Goal: Task Accomplishment & Management: Complete application form

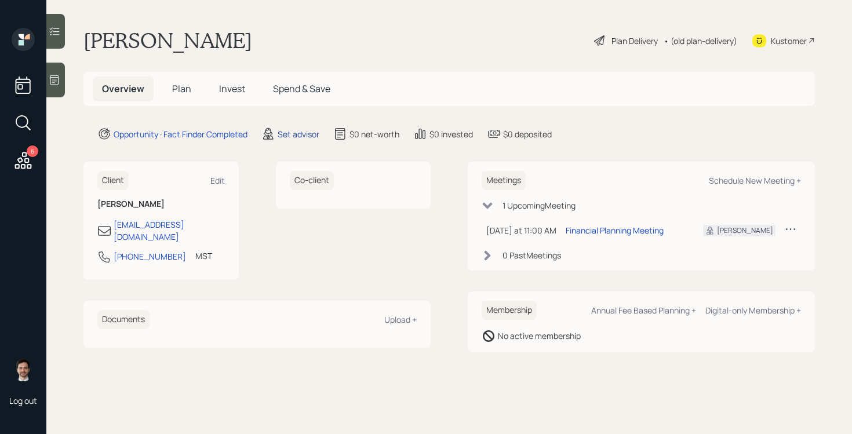
click at [295, 133] on div "Set advisor" at bounding box center [298, 134] width 42 height 12
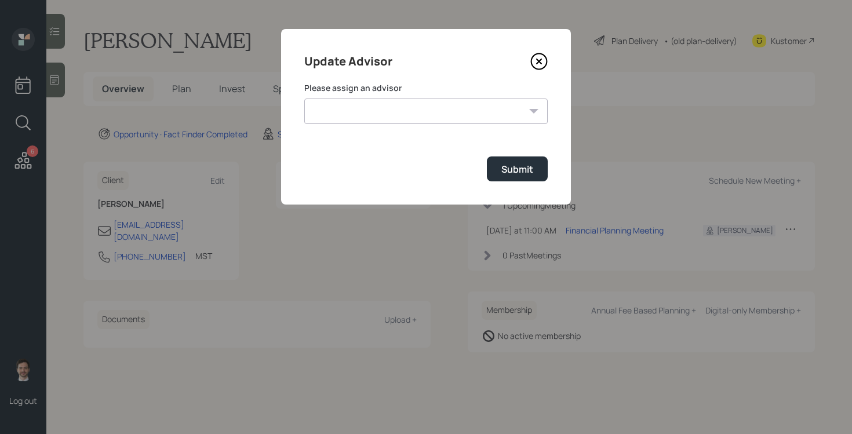
click at [355, 106] on select "[PERSON_NAME] [PERSON_NAME] End [PERSON_NAME] [PERSON_NAME] [PERSON_NAME] [PERS…" at bounding box center [425, 110] width 243 height 25
select select "ef6b64e1-8f62-4a74-b865-a7df4b35b836"
click at [304, 98] on select "[PERSON_NAME] [PERSON_NAME] End [PERSON_NAME] [PERSON_NAME] [PERSON_NAME] [PERS…" at bounding box center [425, 110] width 243 height 25
click at [524, 179] on button "Submit" at bounding box center [517, 168] width 61 height 25
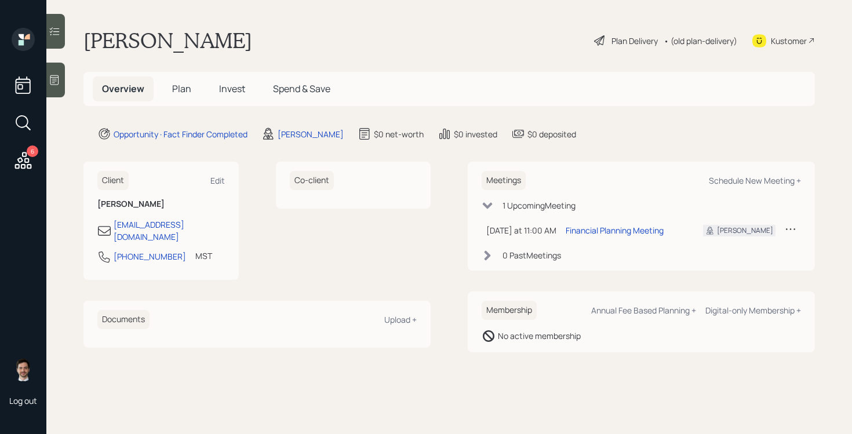
click at [184, 88] on span "Plan" at bounding box center [181, 88] width 19 height 13
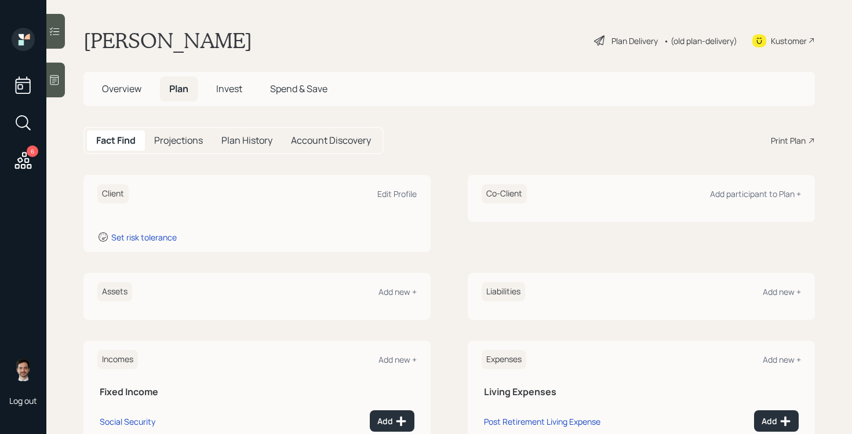
scroll to position [78, 0]
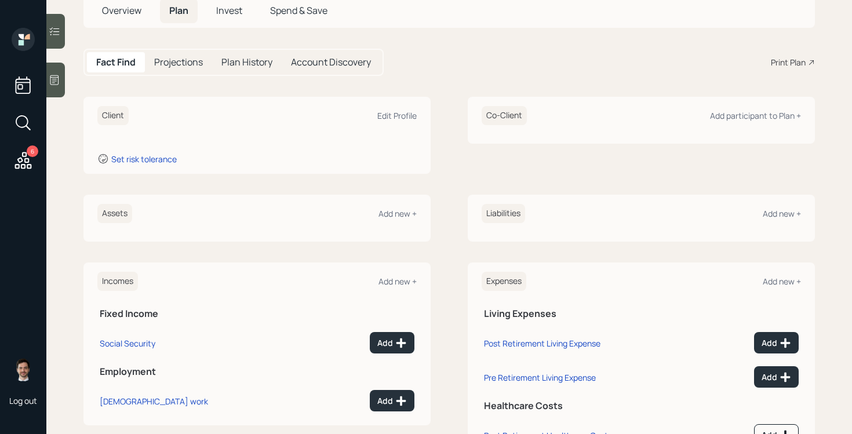
click at [400, 206] on div "Assets Add new +" at bounding box center [256, 213] width 319 height 19
click at [399, 208] on div "Add new +" at bounding box center [397, 213] width 38 height 11
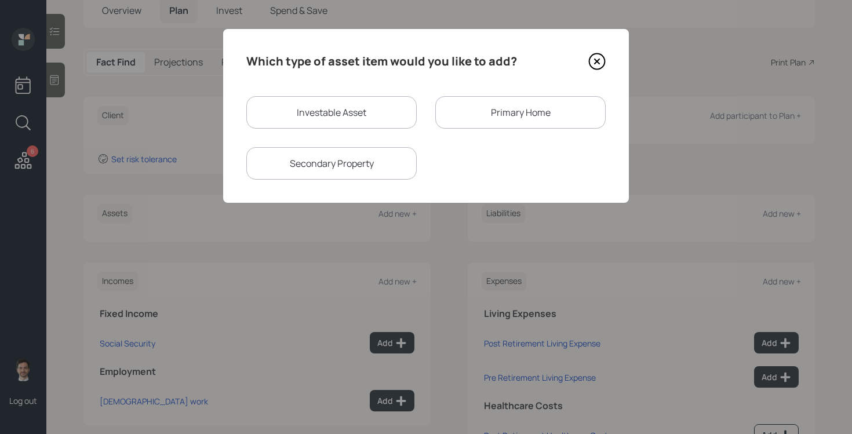
click at [362, 112] on div "Investable Asset" at bounding box center [331, 112] width 170 height 32
select select "taxable"
select select "balanced"
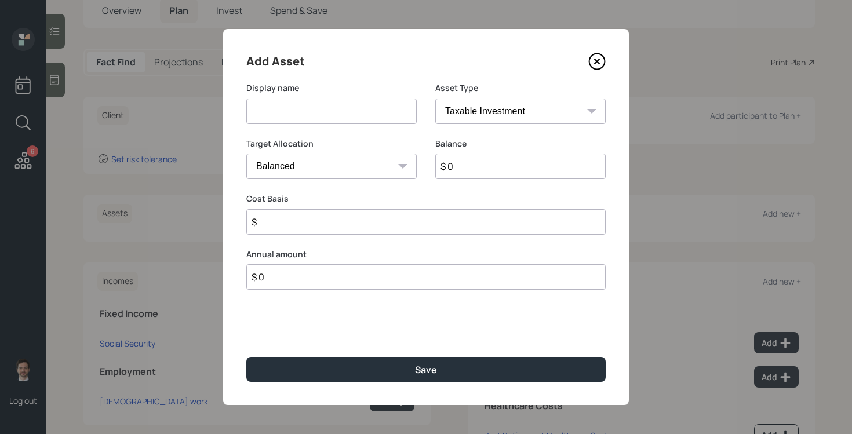
click at [362, 112] on input at bounding box center [331, 110] width 170 height 25
type input "Savings"
type input "$ 170,000"
click at [246, 357] on button "Save" at bounding box center [425, 369] width 359 height 25
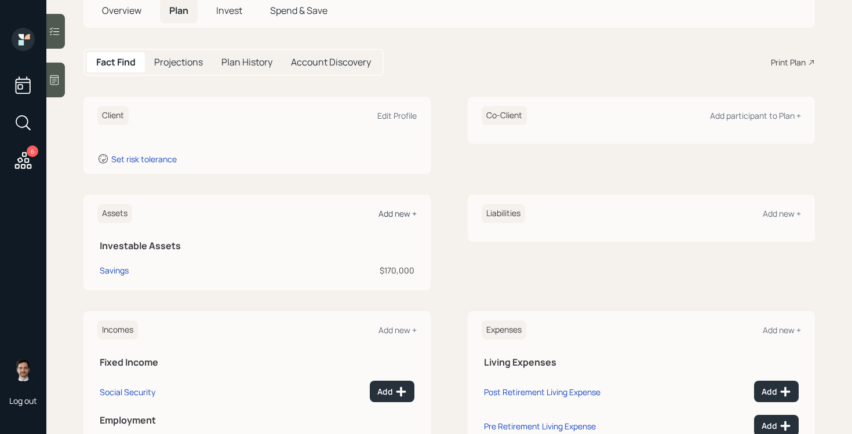
click at [410, 217] on div "Add new +" at bounding box center [397, 213] width 38 height 11
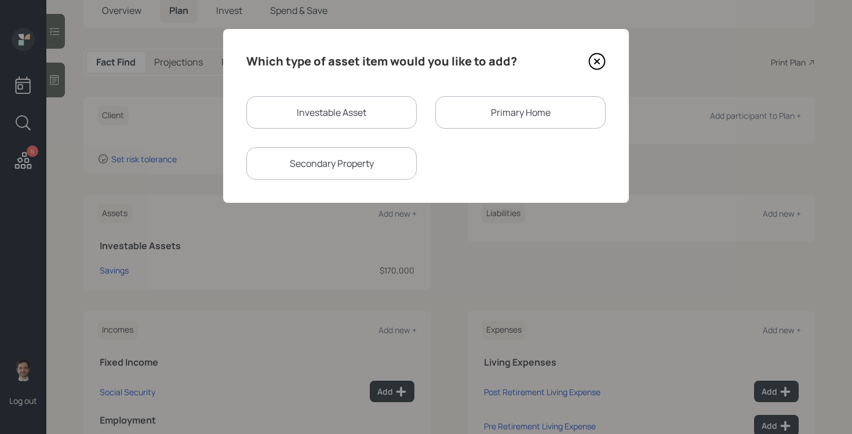
click at [341, 114] on div "Investable Asset" at bounding box center [331, 112] width 170 height 32
select select "taxable"
select select "balanced"
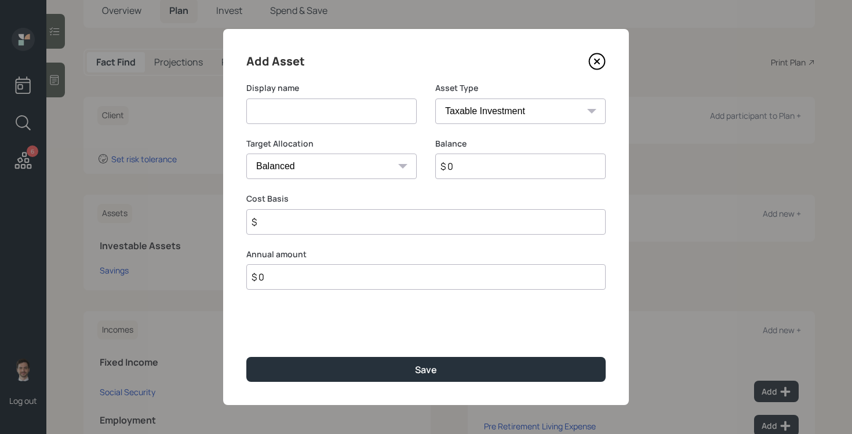
click at [341, 113] on input at bounding box center [331, 110] width 170 height 25
click at [261, 114] on input "Fomer 401k" at bounding box center [331, 110] width 170 height 25
type input "Former 401k"
select select "ira"
type input "$"
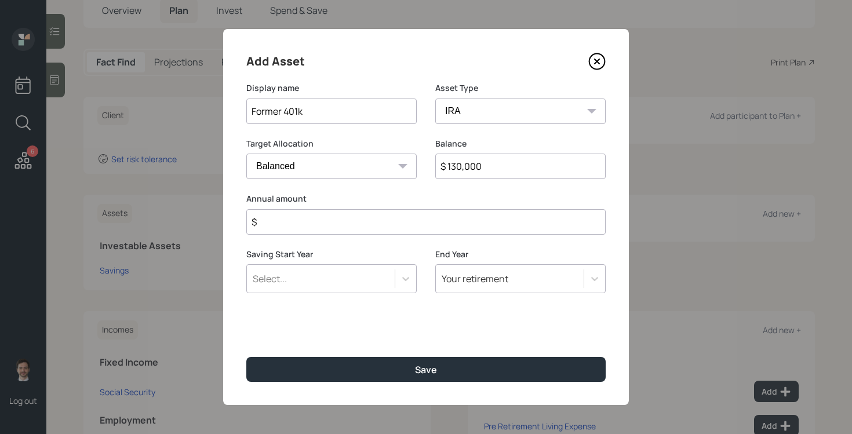
type input "$ 130,000"
type input "$ 0"
click at [246, 357] on button "Save" at bounding box center [425, 369] width 359 height 25
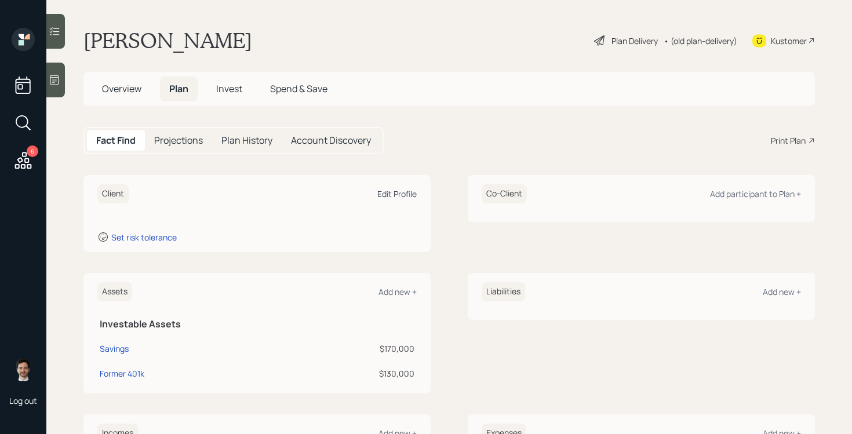
click at [399, 193] on div "Edit Profile" at bounding box center [396, 193] width 39 height 11
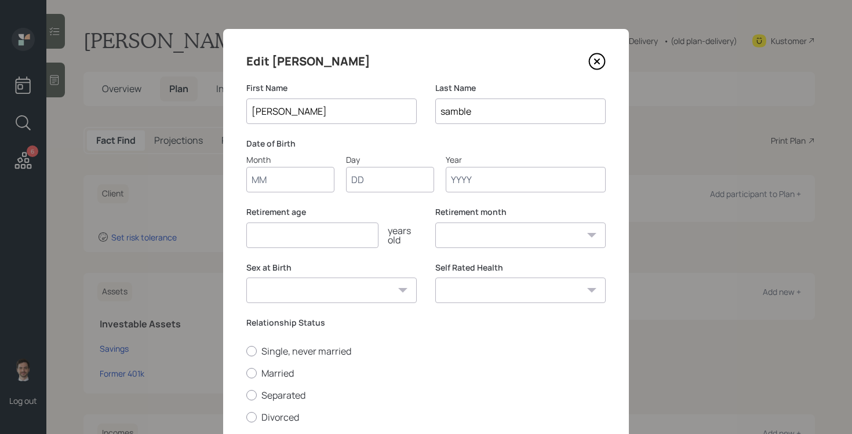
click at [318, 184] on input "Month" at bounding box center [290, 179] width 88 height 25
type input "10"
type input "03"
type input "1973"
select select "10"
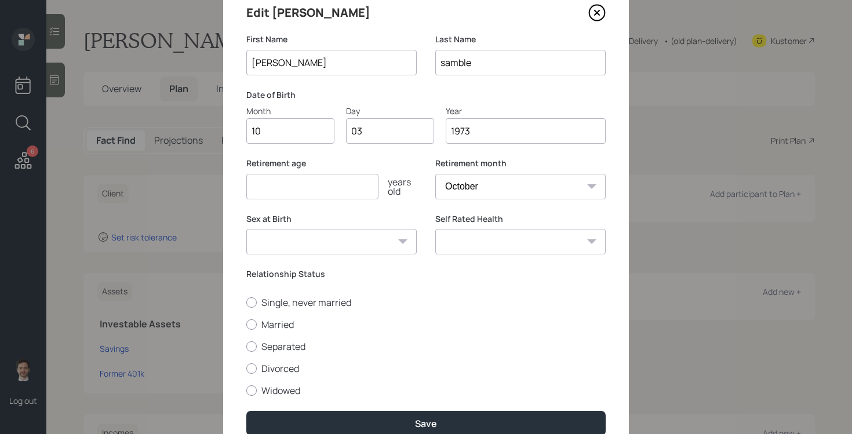
scroll to position [49, 0]
type input "1973"
click at [314, 183] on input "number" at bounding box center [312, 185] width 132 height 25
type input "60"
click at [268, 313] on div "Single, never married Married Separated Divorced Widowed" at bounding box center [425, 345] width 359 height 101
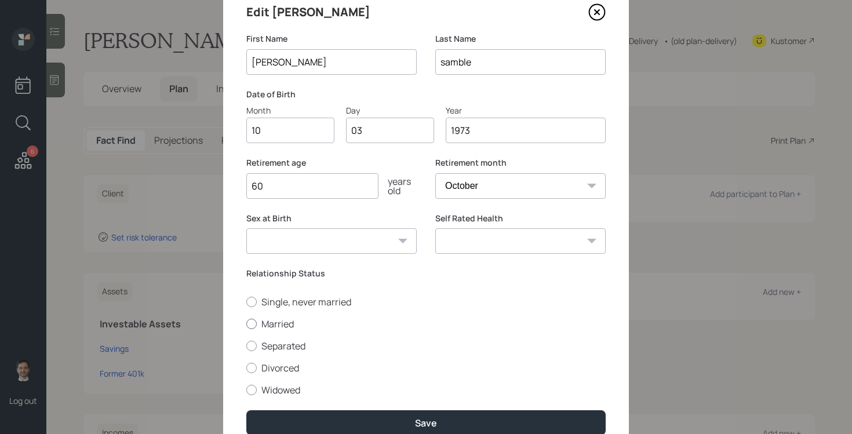
click at [270, 319] on label "Married" at bounding box center [425, 323] width 359 height 13
click at [246, 323] on input "Married" at bounding box center [246, 323] width 1 height 1
radio input "true"
click at [542, 243] on select "Excellent Very Good Good Fair Poor" at bounding box center [520, 240] width 170 height 25
select select "very_good"
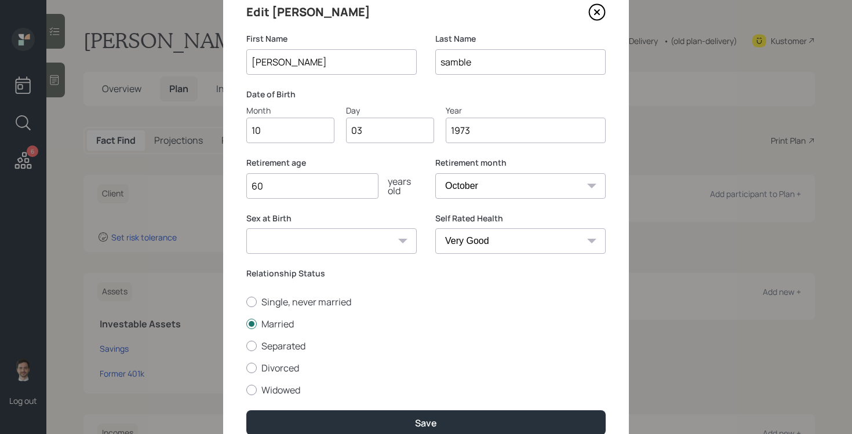
click at [435, 228] on select "Excellent Very Good Good Fair Poor" at bounding box center [520, 240] width 170 height 25
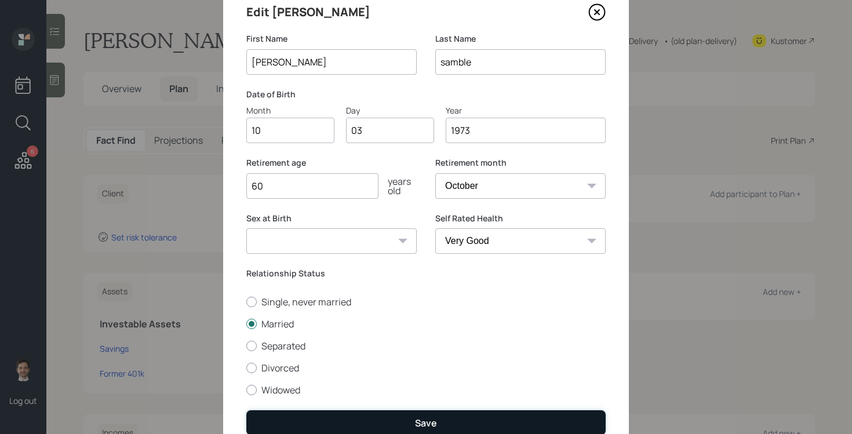
click at [451, 427] on button "Save" at bounding box center [425, 422] width 359 height 25
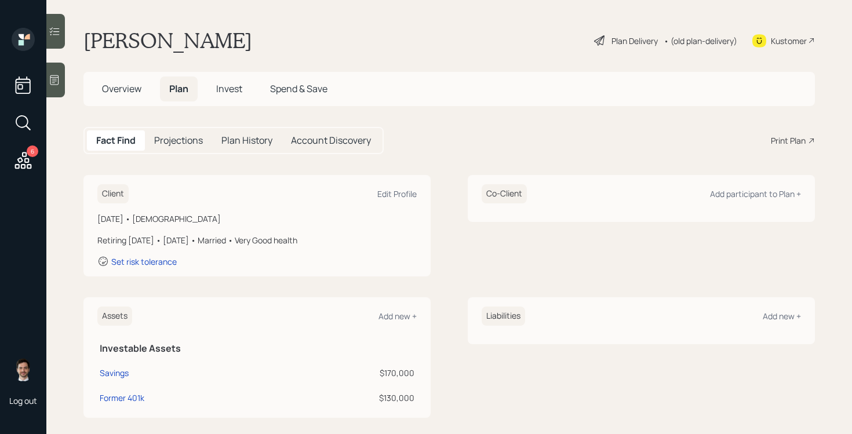
click at [650, 151] on div "Fact Find Projections Plan History Account Discovery Print Plan" at bounding box center [448, 140] width 731 height 27
click at [746, 151] on div "Fact Find Projections Plan History Account Discovery Print Plan" at bounding box center [448, 140] width 731 height 27
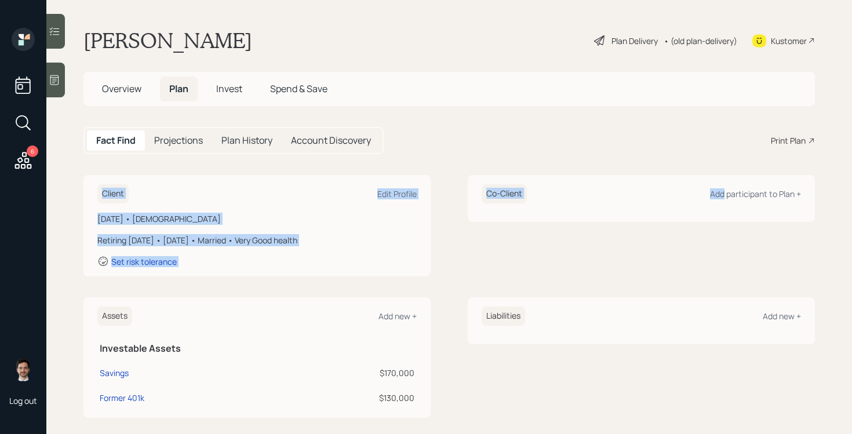
drag, startPoint x: 725, startPoint y: 191, endPoint x: 718, endPoint y: 148, distance: 43.9
click at [718, 148] on main "Julio Samble Plan Delivery • (old plan-delivery) Kustomer Overview Plan Invest …" at bounding box center [448, 217] width 805 height 434
click at [718, 148] on div "Fact Find Projections Plan History Account Discovery Print Plan" at bounding box center [448, 140] width 731 height 27
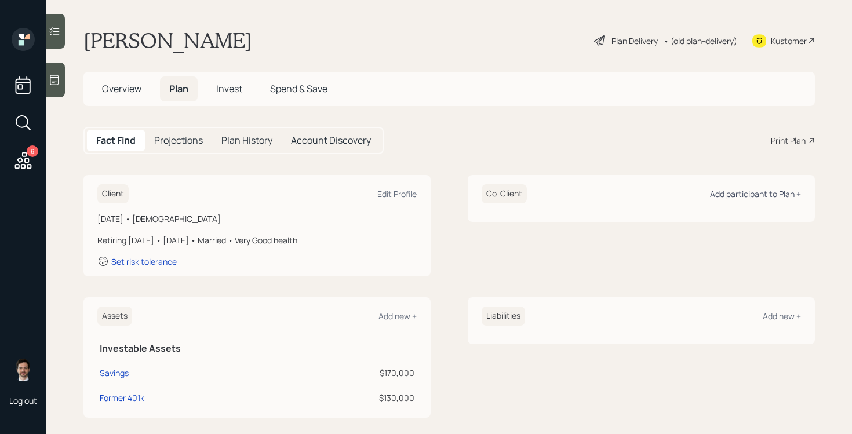
click at [747, 192] on div "Add participant to Plan +" at bounding box center [755, 193] width 91 height 11
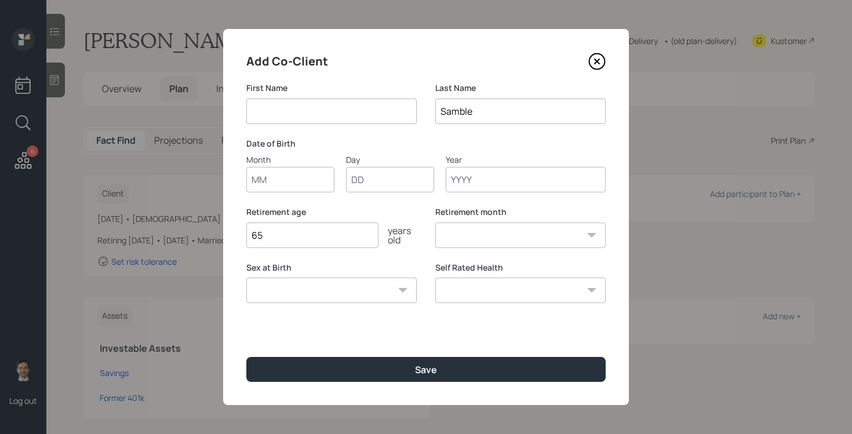
click at [370, 113] on input at bounding box center [331, 110] width 170 height 25
type input "Luz"
type input "06"
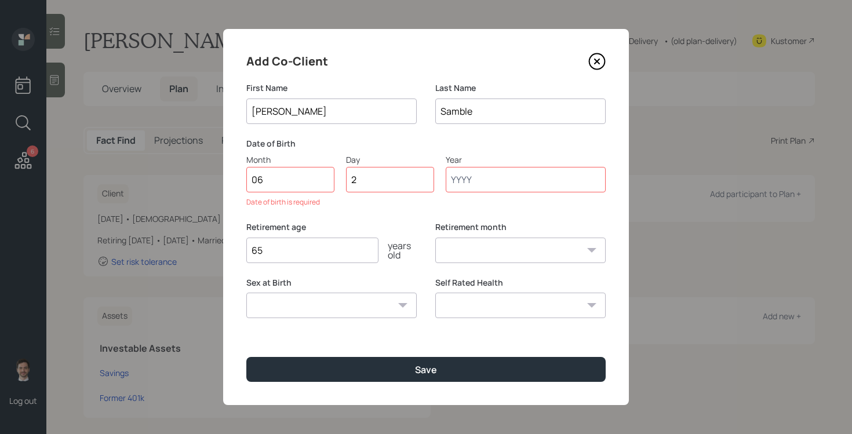
type input "22"
type input "2001"
select select "6"
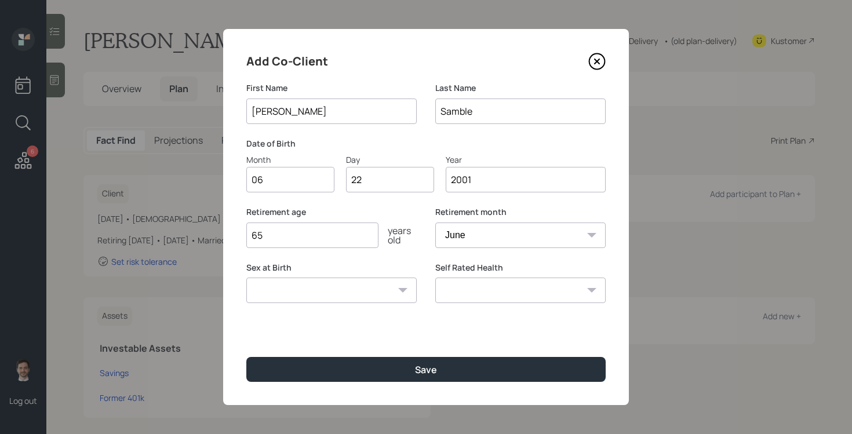
type input "2001"
click at [386, 65] on div "Add Co-Client" at bounding box center [425, 61] width 359 height 19
click at [458, 300] on select "Excellent Very Good Good Fair Poor" at bounding box center [520, 289] width 170 height 25
select select "excellent"
click at [435, 277] on select "Excellent Very Good Good Fair Poor" at bounding box center [520, 289] width 170 height 25
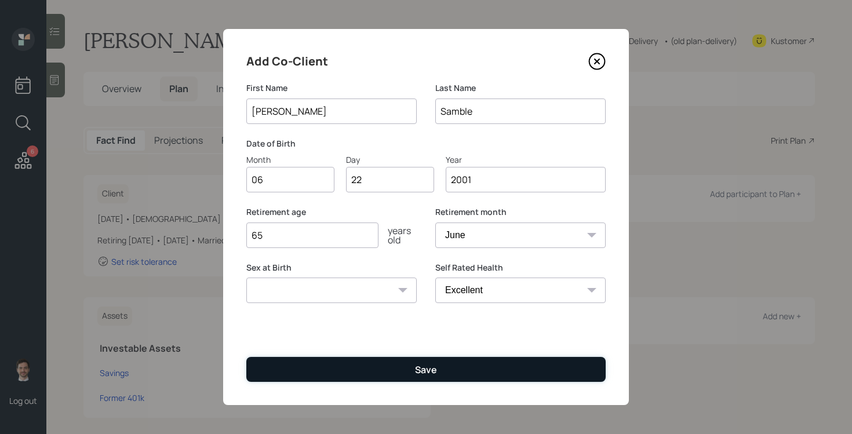
click at [397, 368] on button "Save" at bounding box center [425, 369] width 359 height 25
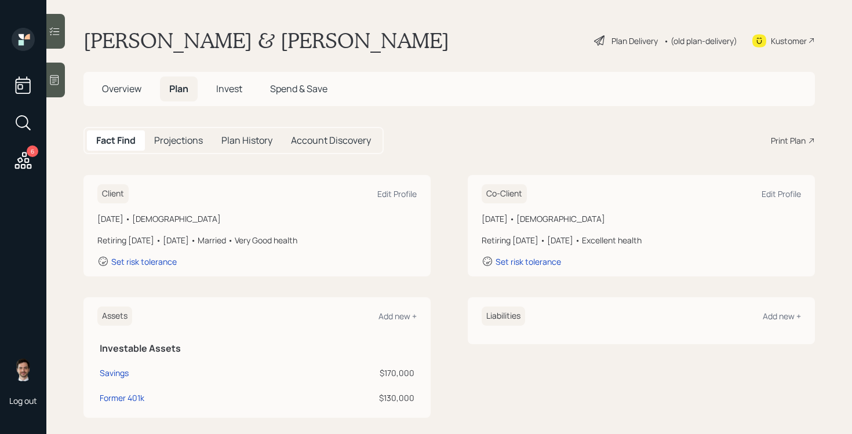
click at [654, 40] on div "Plan Delivery" at bounding box center [634, 41] width 46 height 12
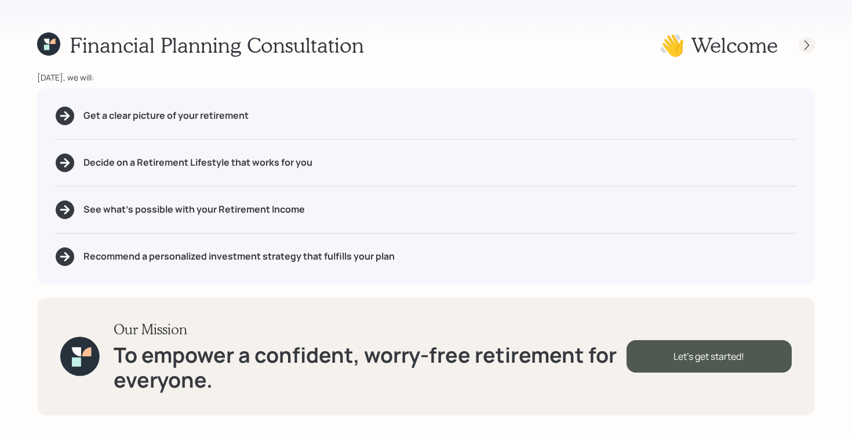
click at [809, 46] on icon at bounding box center [807, 45] width 12 height 12
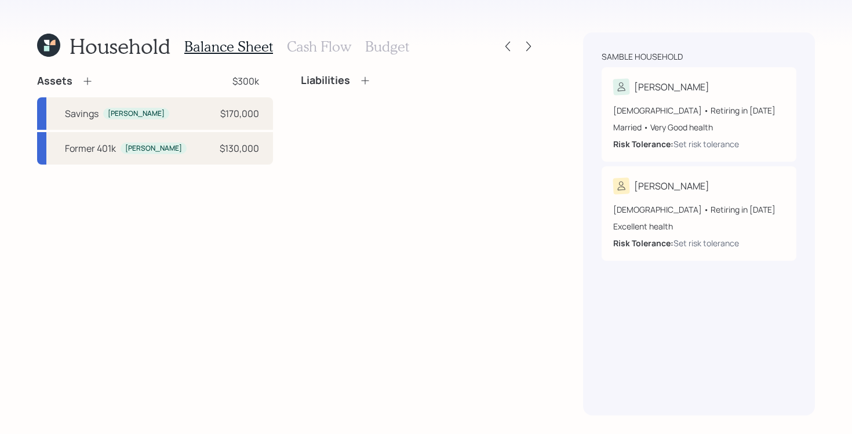
click at [299, 175] on div "Assets $300k Savings Julio $170,000 Former 401k Julio $130,000 Liabilities" at bounding box center [286, 244] width 499 height 341
click at [89, 84] on icon at bounding box center [88, 81] width 12 height 12
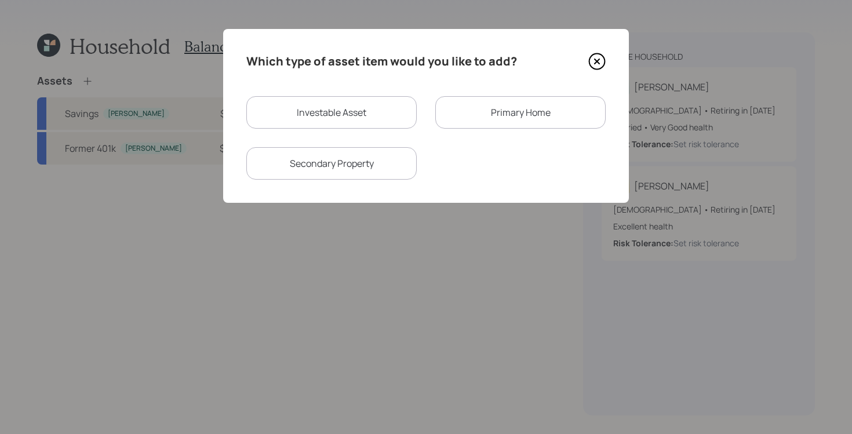
click at [528, 119] on div "Primary Home" at bounding box center [520, 112] width 170 height 32
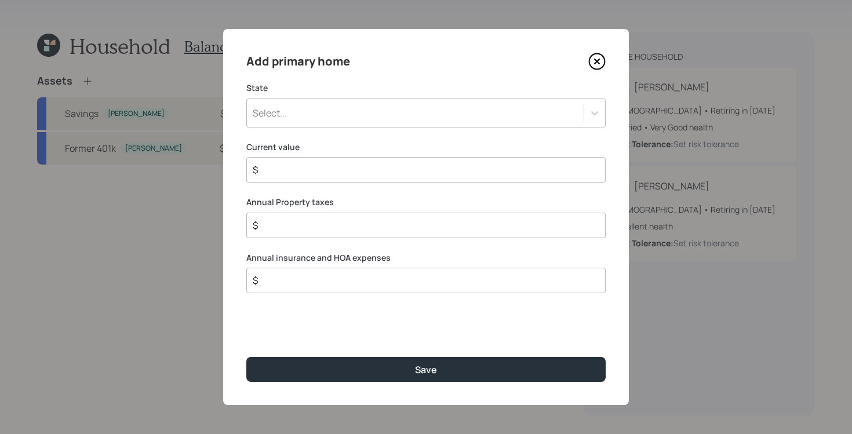
click at [415, 112] on div "Select..." at bounding box center [415, 113] width 337 height 20
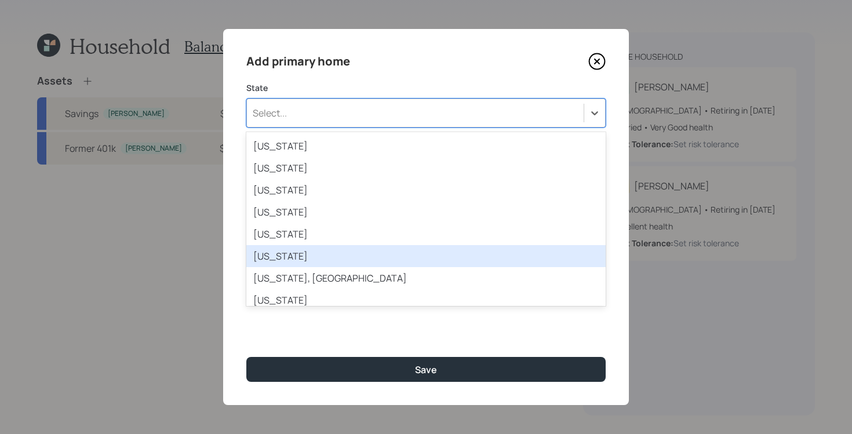
scroll to position [900, 0]
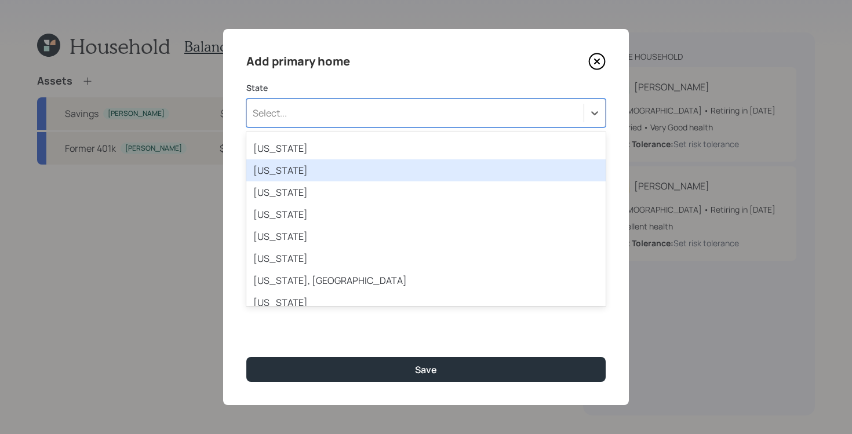
click at [370, 170] on div "Texas" at bounding box center [425, 170] width 359 height 22
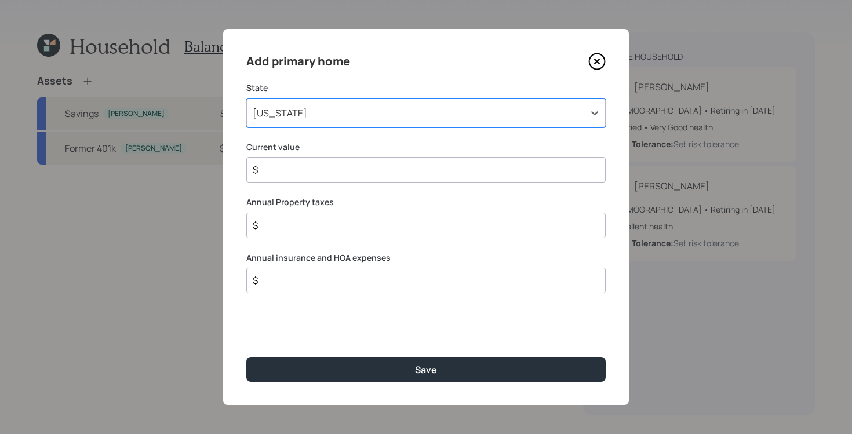
click at [398, 173] on input "$" at bounding box center [420, 170] width 339 height 14
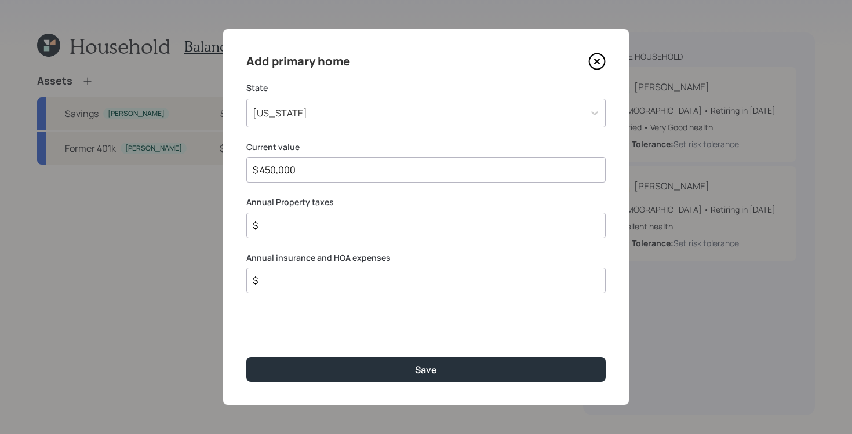
type input "$ 450,000"
type input "$ 7,400"
click at [383, 282] on input "$" at bounding box center [420, 280] width 339 height 14
type input "$ 1,200"
click at [246, 357] on button "Save" at bounding box center [425, 369] width 359 height 25
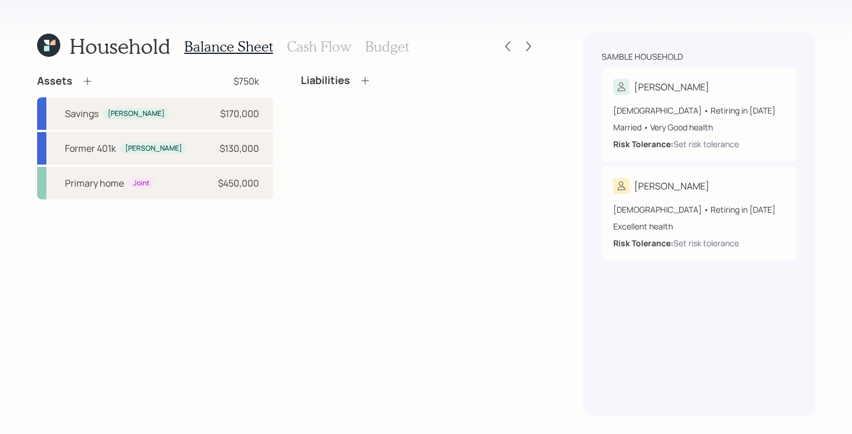
click at [382, 199] on div "Assets $750k Savings Julio $170,000 Former 401k Julio $130,000 Primary home Joi…" at bounding box center [286, 244] width 499 height 341
click at [364, 80] on icon at bounding box center [365, 80] width 8 height 8
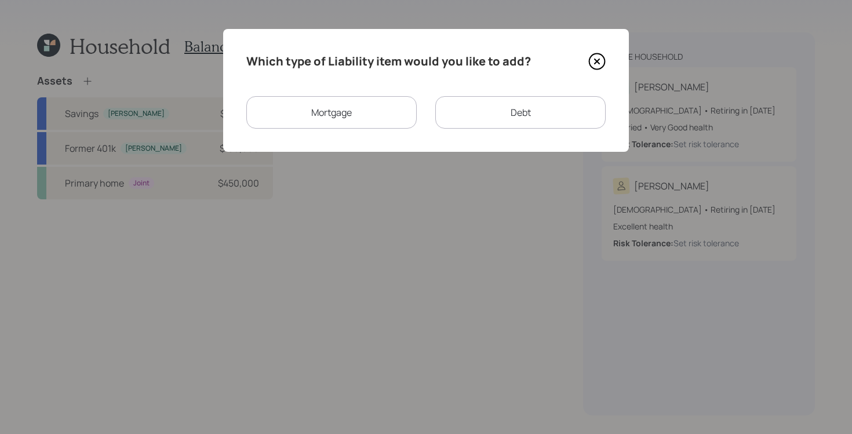
click at [392, 111] on div "Mortgage" at bounding box center [331, 112] width 170 height 32
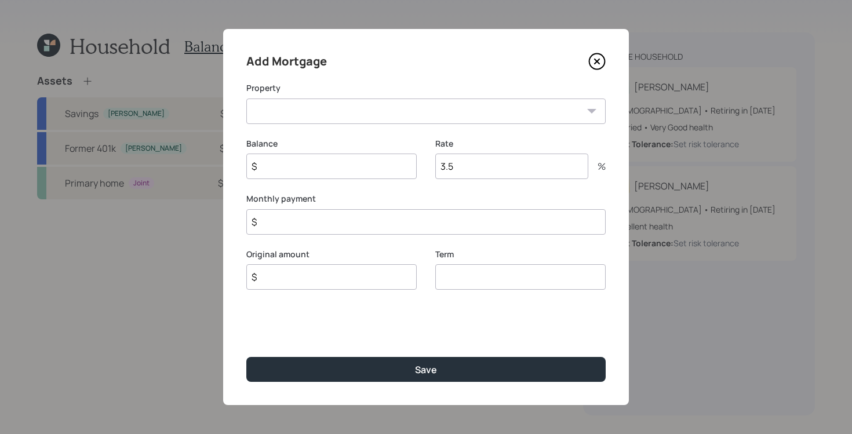
click at [390, 111] on select "TX Primary home" at bounding box center [425, 110] width 359 height 25
select select "5ebd3eec-5e3f-4a92-baf3-7ca6c6119756"
click at [246, 98] on select "TX Primary home" at bounding box center [425, 110] width 359 height 25
click at [328, 165] on input "$" at bounding box center [331, 166] width 170 height 25
type input "$ 175,000"
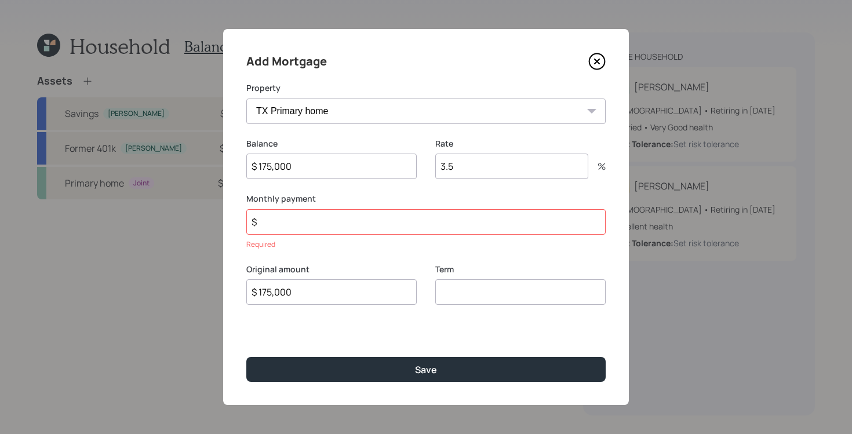
type input "$ 175,000"
type input "30"
type input "3.25"
type input "$ 1,500"
click at [246, 357] on button "Save" at bounding box center [425, 369] width 359 height 25
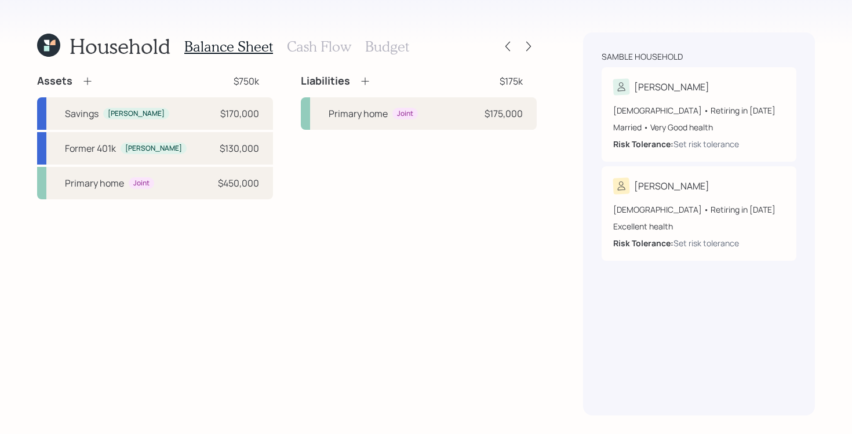
click at [478, 282] on div "Assets $750k Savings Julio $170,000 Former 401k Julio $130,000 Primary home Joi…" at bounding box center [286, 244] width 499 height 341
click at [324, 45] on h3 "Cash Flow" at bounding box center [319, 46] width 64 height 17
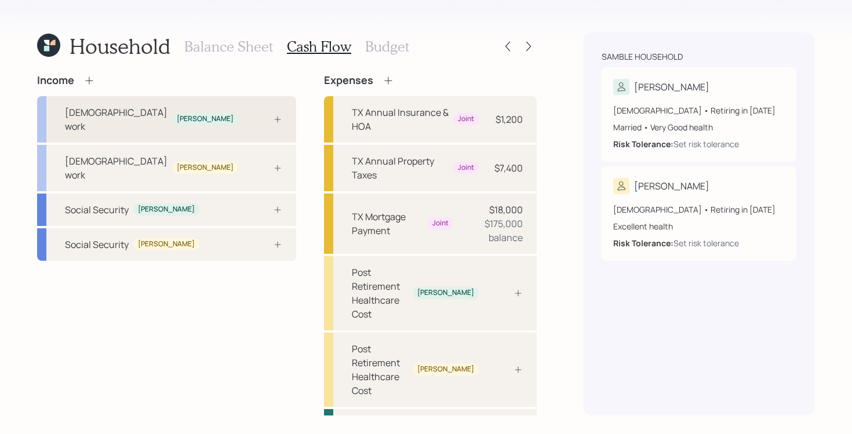
click at [275, 116] on icon at bounding box center [278, 119] width 6 height 6
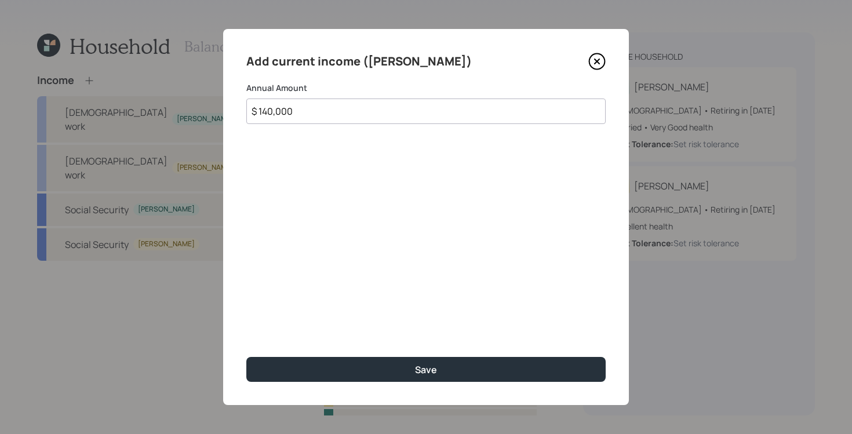
type input "$ 140,000"
click at [246, 357] on button "Save" at bounding box center [425, 369] width 359 height 25
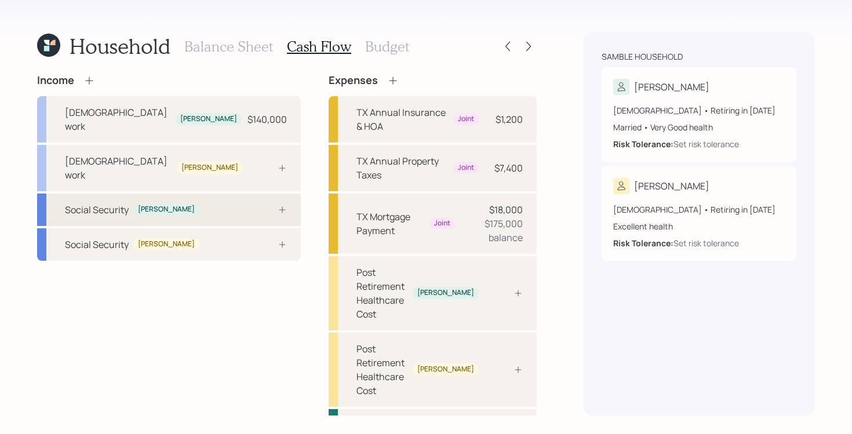
click at [279, 206] on icon at bounding box center [282, 209] width 6 height 6
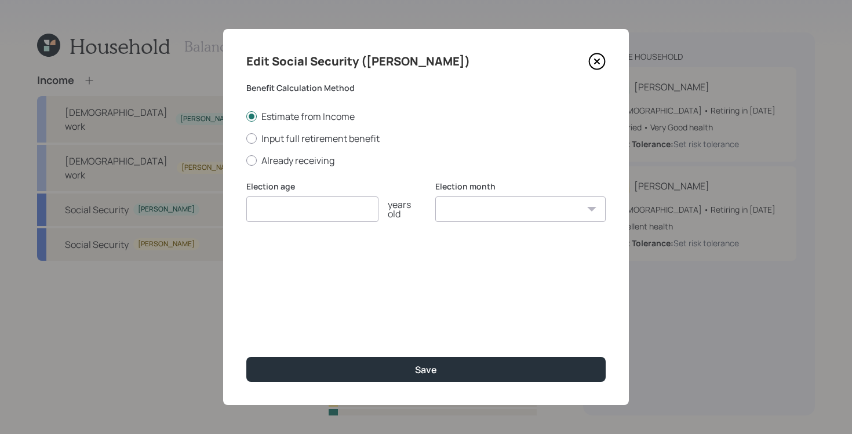
click at [359, 211] on input "number" at bounding box center [312, 208] width 132 height 25
type input "7"
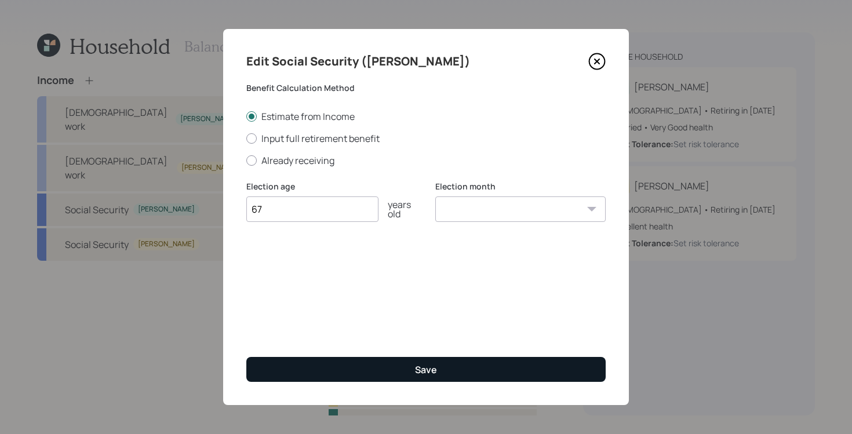
type input "67"
click at [312, 360] on button "Save" at bounding box center [425, 369] width 359 height 25
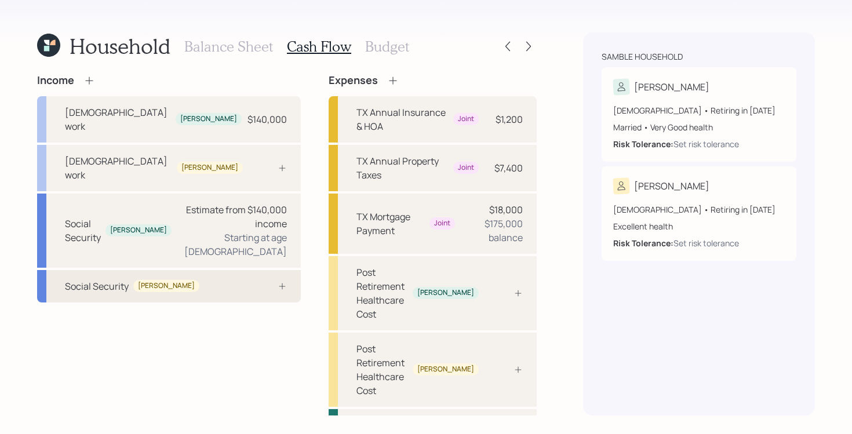
click at [252, 282] on div at bounding box center [269, 286] width 35 height 9
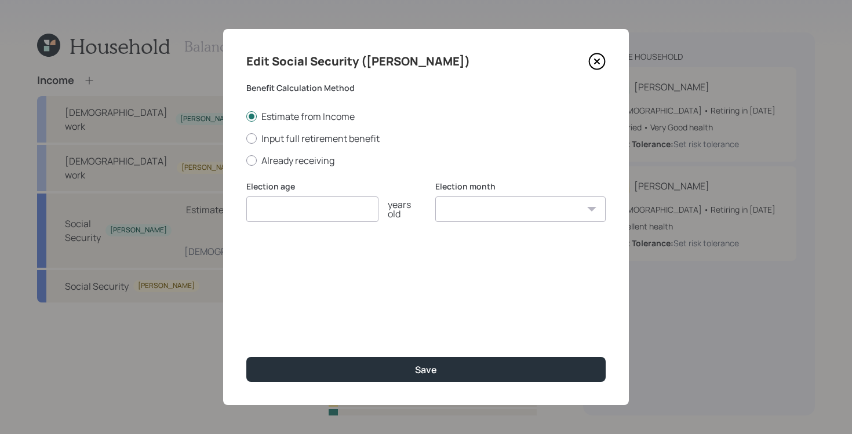
click at [328, 131] on div "Estimate from Income Input full retirement benefit Already receiving" at bounding box center [425, 138] width 359 height 57
click at [325, 140] on label "Input full retirement benefit" at bounding box center [425, 138] width 359 height 13
click at [246, 138] on input "Input full retirement benefit" at bounding box center [246, 138] width 1 height 1
radio input "true"
click at [319, 222] on div "Election age years old" at bounding box center [331, 209] width 170 height 56
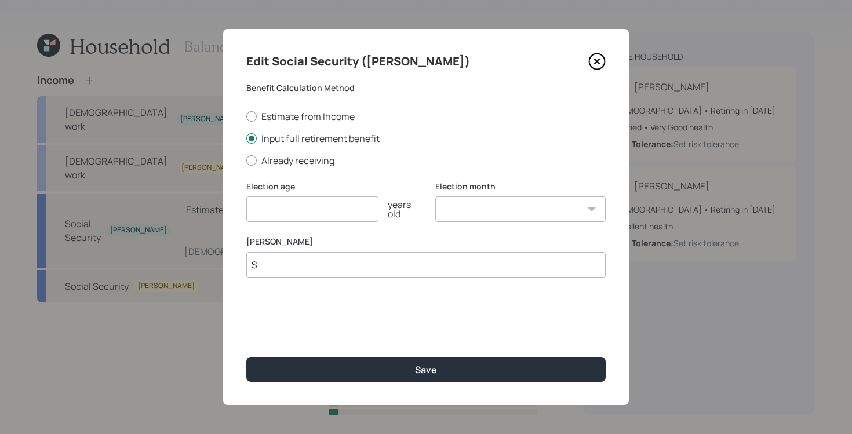
click at [323, 214] on input "number" at bounding box center [312, 208] width 132 height 25
type input "67"
type input "$ 1,750"
click at [246, 357] on button "Save" at bounding box center [425, 369] width 359 height 25
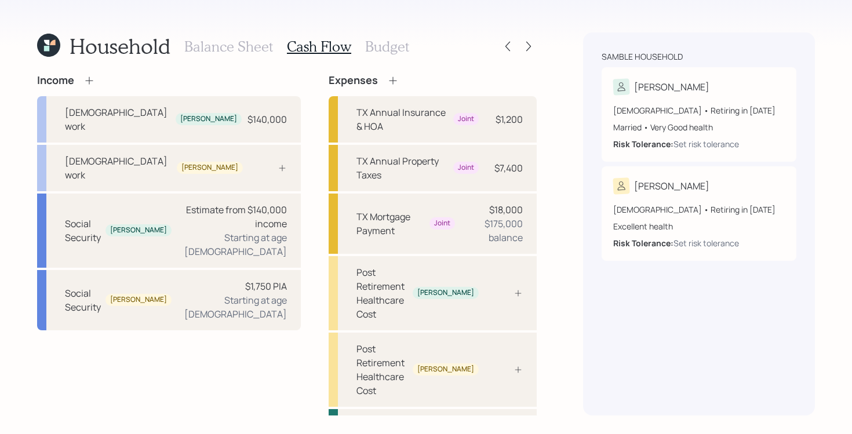
click at [227, 51] on h3 "Balance Sheet" at bounding box center [228, 46] width 89 height 17
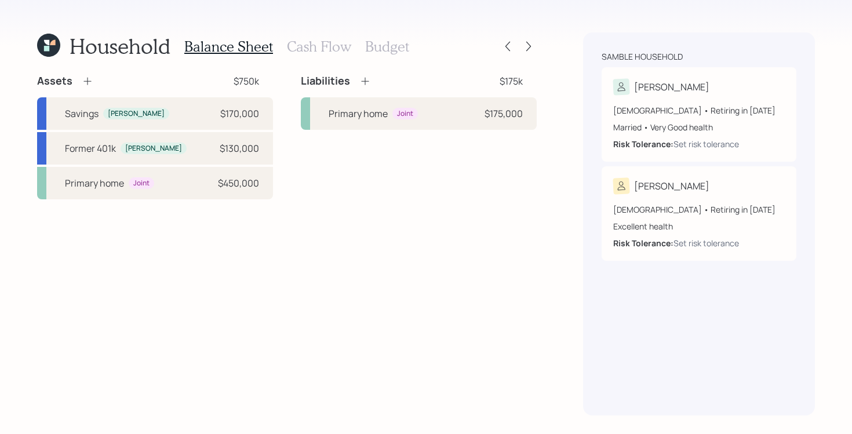
click at [86, 82] on icon at bounding box center [87, 82] width 8 height 8
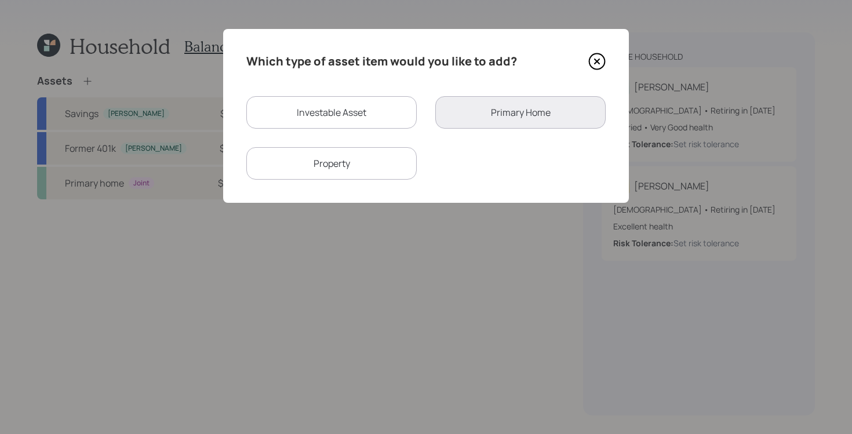
click at [313, 121] on div "Investable Asset" at bounding box center [331, 112] width 170 height 32
select select "taxable"
select select "balanced"
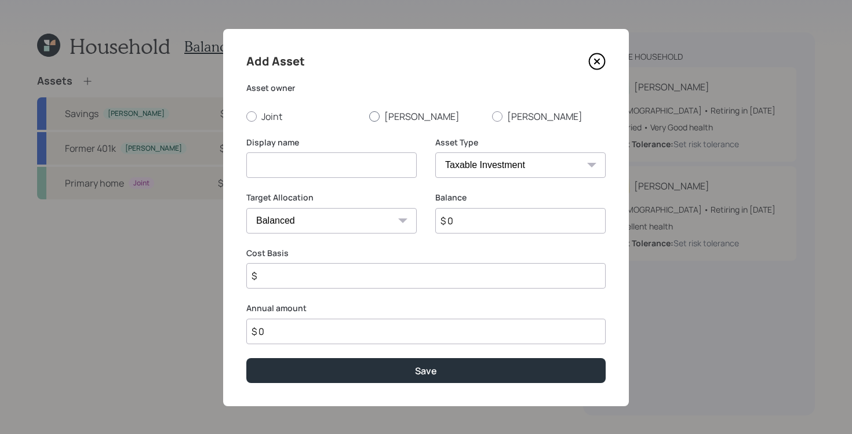
click at [390, 112] on label "Julio" at bounding box center [426, 116] width 114 height 13
click at [369, 116] on input "Julio" at bounding box center [368, 116] width 1 height 1
radio input "true"
click at [501, 166] on select "SEP IRA IRA Roth IRA 401(k) Roth 401(k) 403(b) Roth 403(b) 457(b) Roth 457(b) H…" at bounding box center [520, 164] width 170 height 25
select select "company_sponsored"
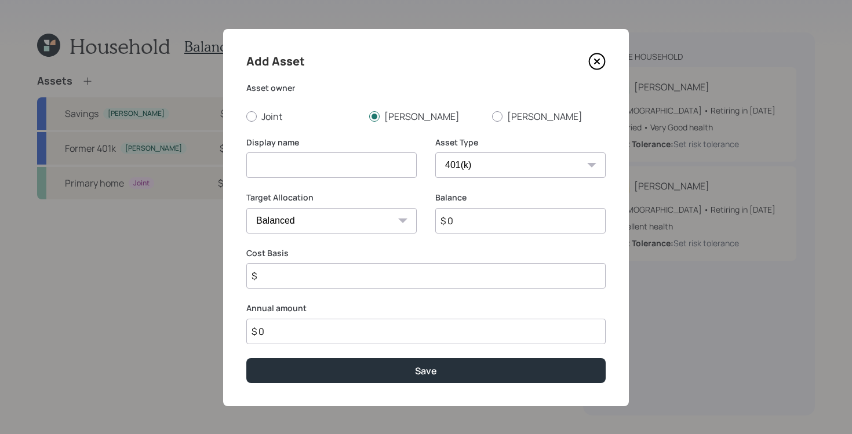
click at [435, 152] on select "SEP IRA IRA Roth IRA 401(k) Roth 401(k) 403(b) Roth 403(b) 457(b) Roth 457(b) H…" at bounding box center [520, 164] width 170 height 25
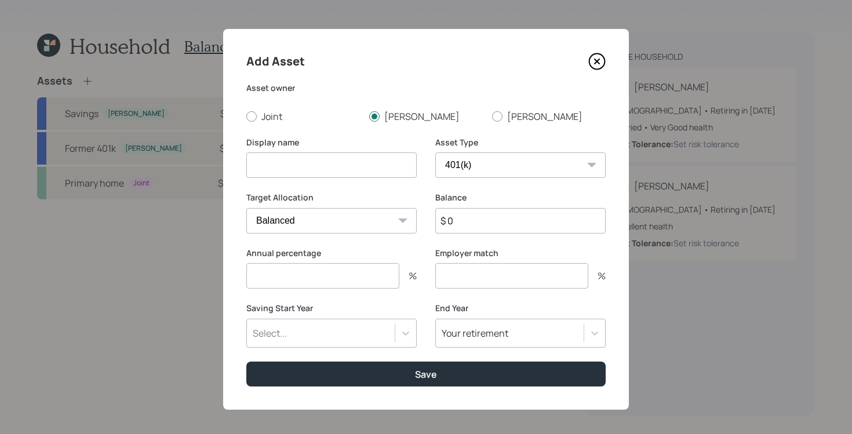
click at [356, 155] on input at bounding box center [331, 164] width 170 height 25
type input "Current 401k"
type input "$ 292,000"
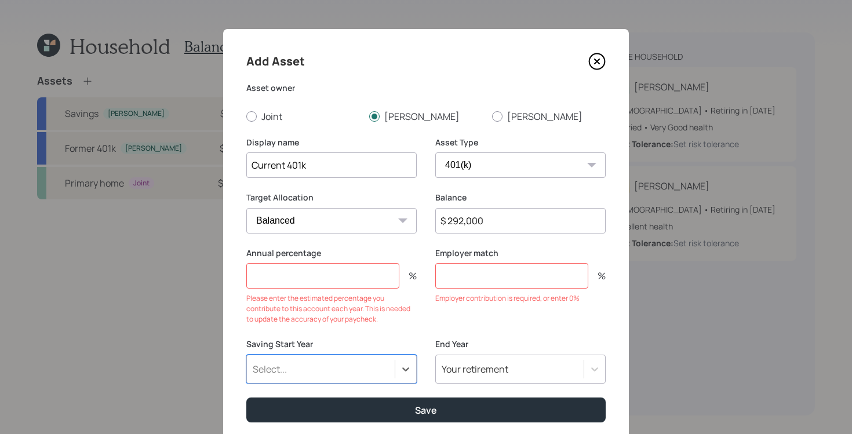
type input "a"
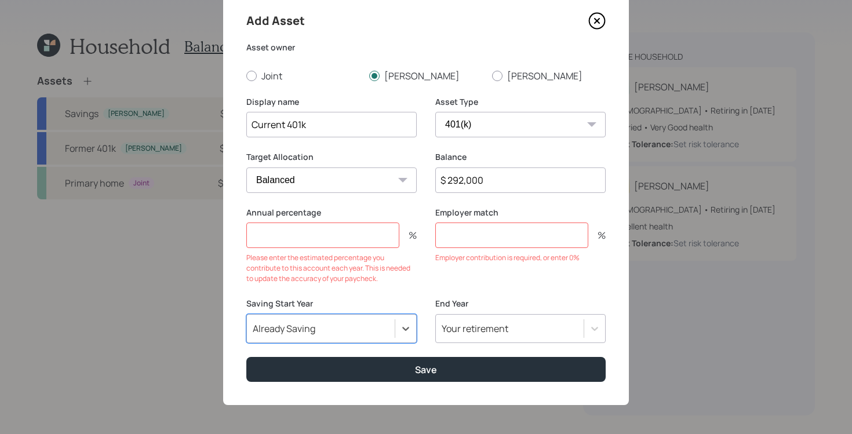
scroll to position [41, 0]
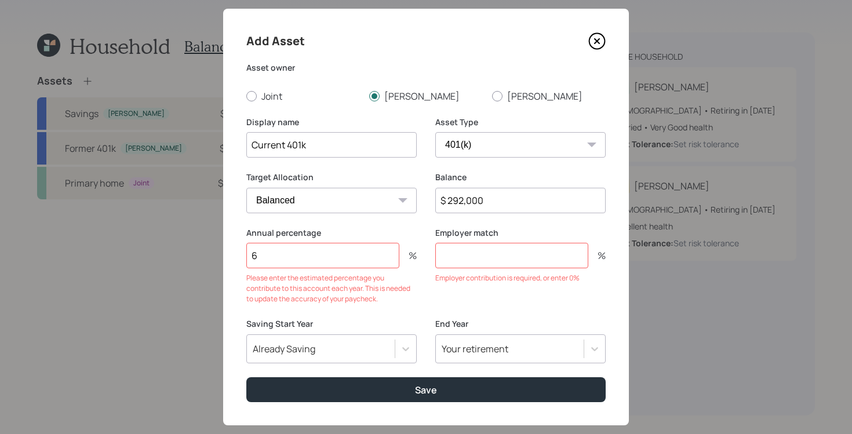
type input "6"
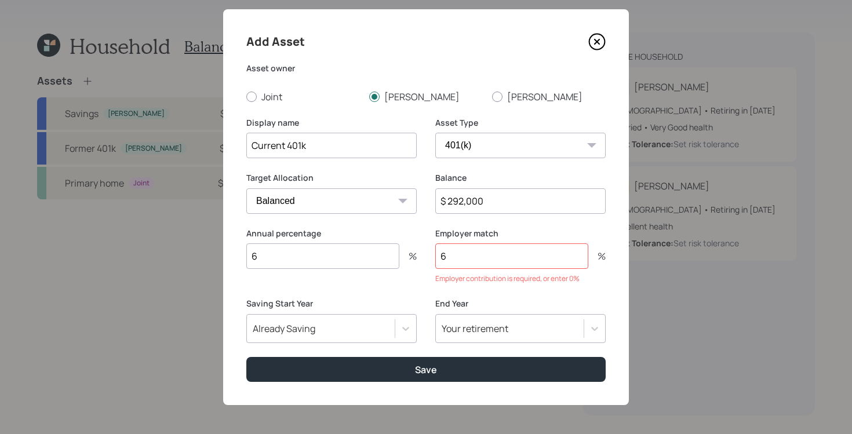
scroll to position [5, 0]
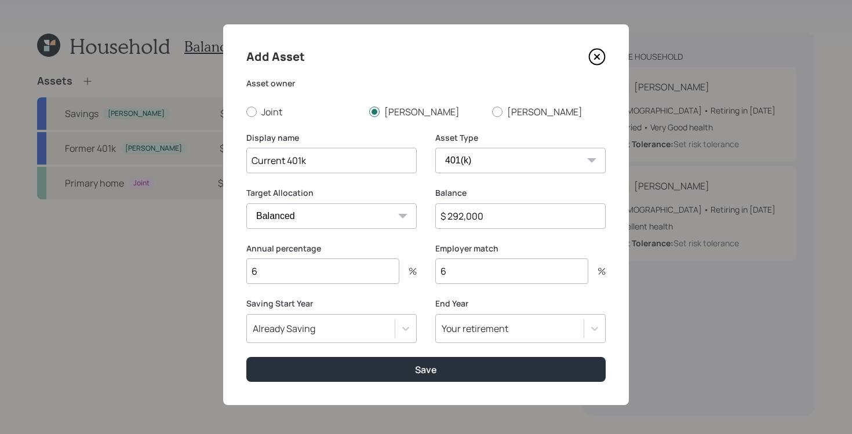
type input "6"
click at [246, 357] on button "Save" at bounding box center [425, 369] width 359 height 25
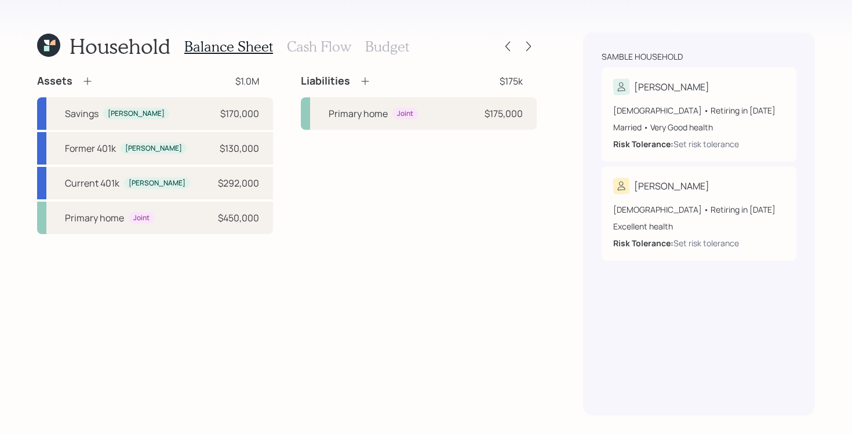
click at [319, 42] on h3 "Cash Flow" at bounding box center [319, 46] width 64 height 17
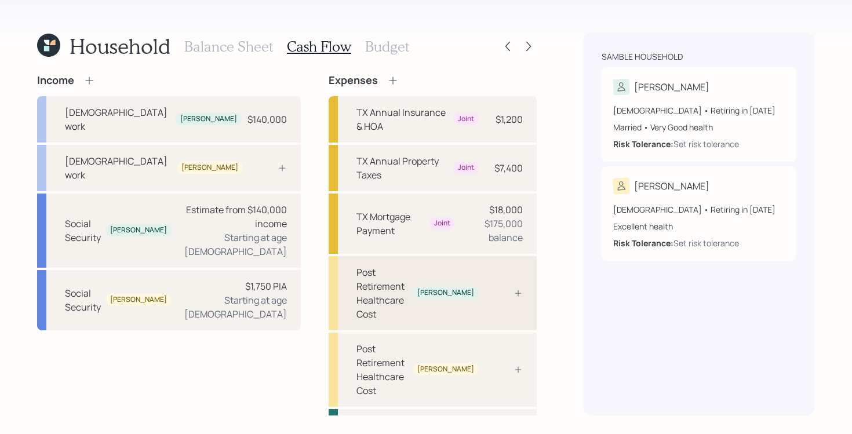
click at [511, 288] on div at bounding box center [505, 292] width 35 height 9
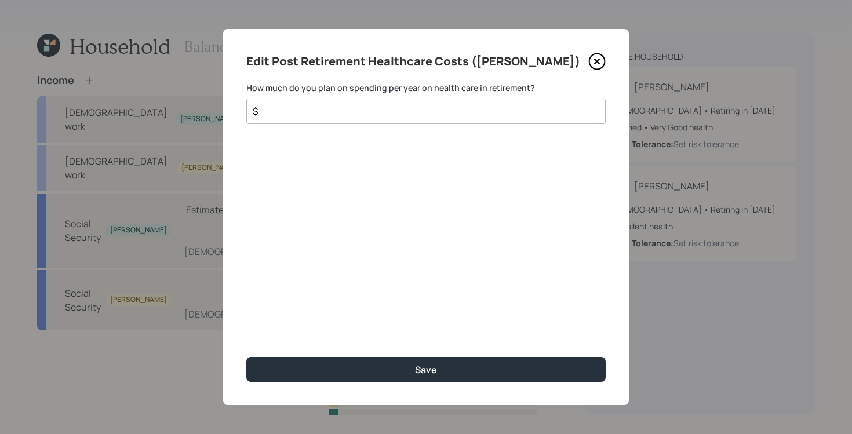
click at [443, 119] on div "$" at bounding box center [425, 110] width 359 height 25
click at [441, 109] on input "$" at bounding box center [420, 111] width 339 height 14
type input "$ 5,000"
click at [246, 357] on button "Save" at bounding box center [425, 369] width 359 height 25
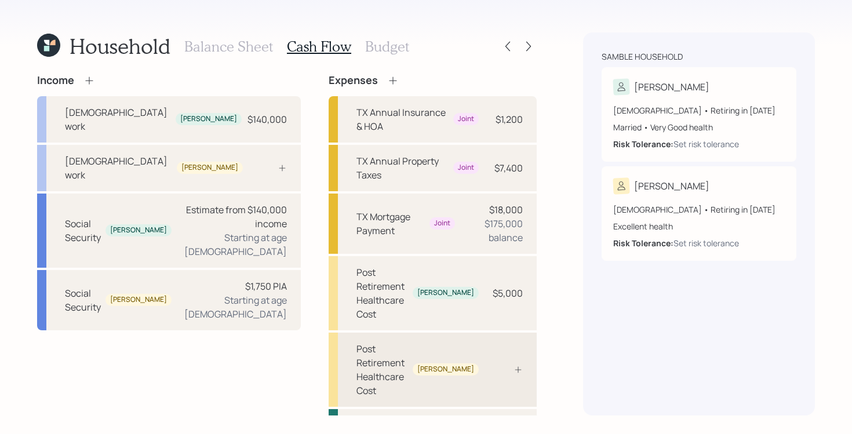
click at [483, 332] on div "Post Retirement Healthcare Cost Luz" at bounding box center [432, 369] width 208 height 74
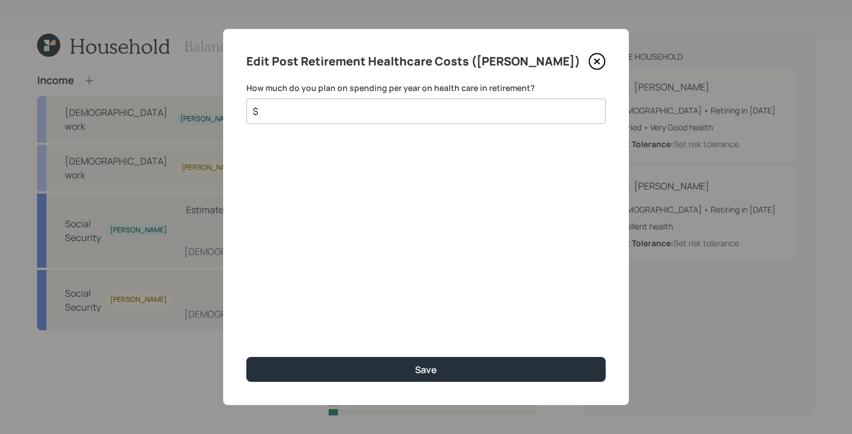
click at [410, 107] on input "$" at bounding box center [420, 111] width 339 height 14
type input "$ 5,000"
click at [246, 357] on button "Save" at bounding box center [425, 369] width 359 height 25
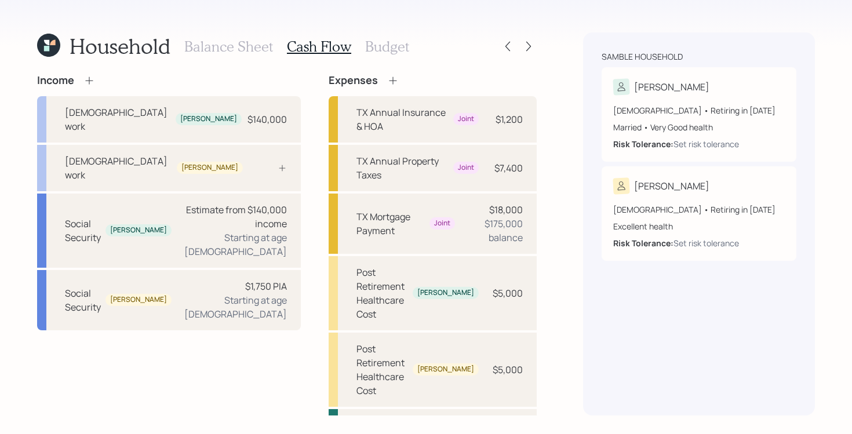
click at [619, 337] on div "Samble household Julio 51 years old • Retiring in October 2033 Married • Very G…" at bounding box center [699, 223] width 232 height 383
click at [551, 314] on div "Household Balance Sheet Cash Flow Budget Income Full-time work Julio $140,000 F…" at bounding box center [426, 217] width 852 height 434
click at [521, 427] on icon at bounding box center [517, 431] width 9 height 9
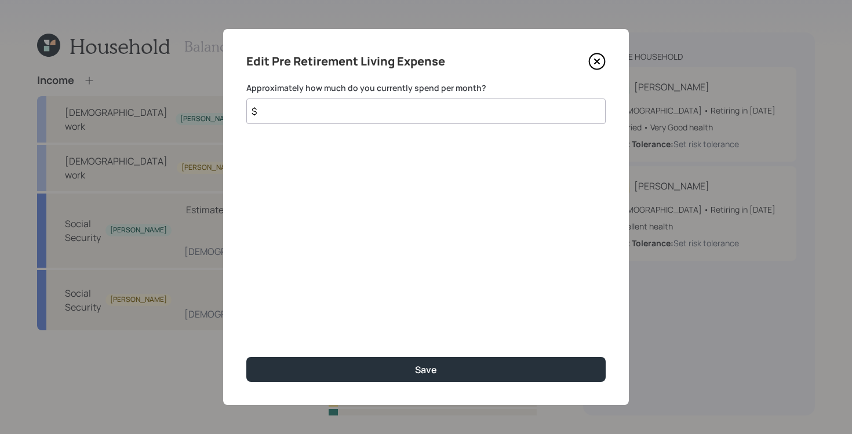
click at [443, 117] on input "$" at bounding box center [425, 110] width 359 height 25
type input "$ 5,000"
click at [246, 357] on button "Save" at bounding box center [425, 369] width 359 height 25
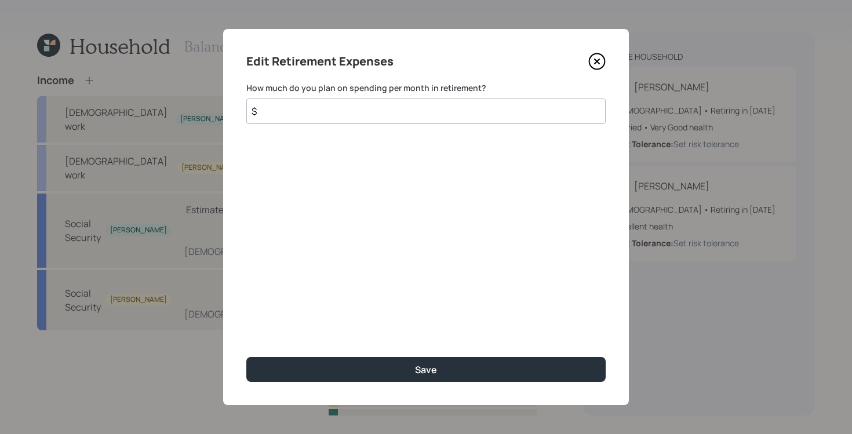
click at [364, 116] on input "$" at bounding box center [425, 110] width 359 height 25
type input "$ 5,000"
click at [246, 357] on button "Save" at bounding box center [425, 369] width 359 height 25
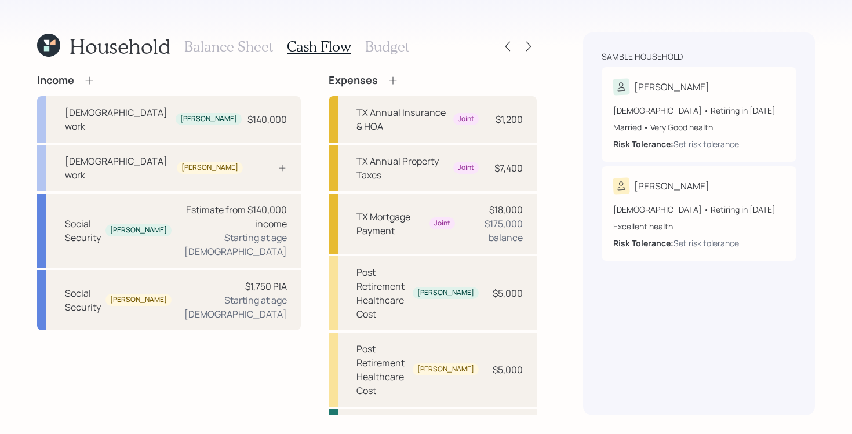
click at [375, 49] on h3 "Budget" at bounding box center [387, 46] width 44 height 17
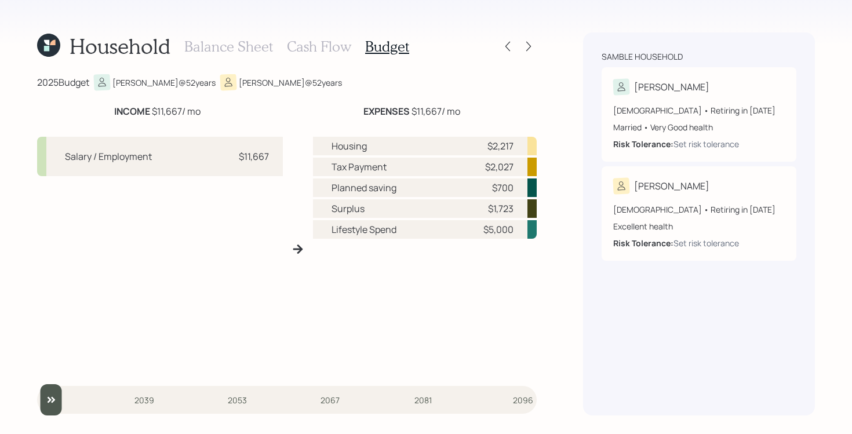
click at [324, 52] on h3 "Cash Flow" at bounding box center [319, 46] width 64 height 17
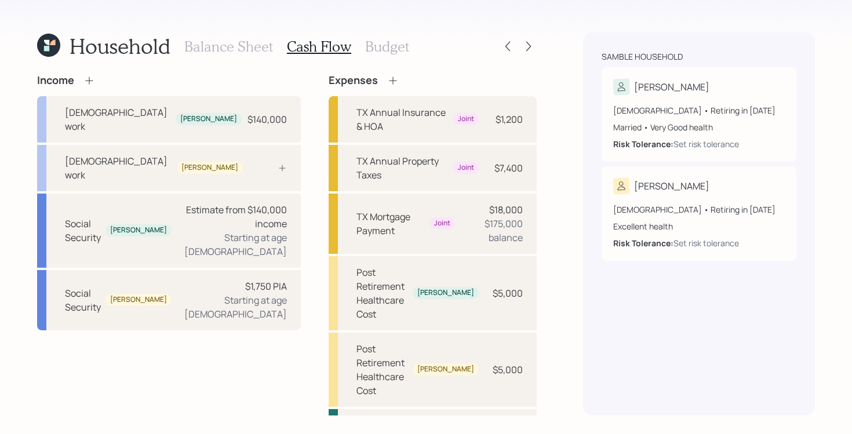
click at [556, 275] on div "Household Balance Sheet Cash Flow Budget Income Full-time work Julio $140,000 F…" at bounding box center [426, 217] width 852 height 434
click at [435, 409] on div "Pre Retirement Living Expense $60,000" at bounding box center [432, 432] width 208 height 46
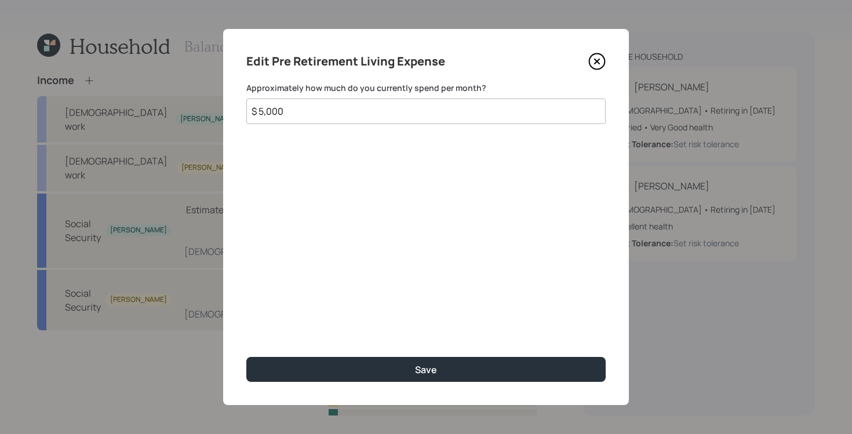
click at [513, 113] on input "$ 5,000" at bounding box center [425, 110] width 359 height 25
type input "$ 3,500"
click at [246, 357] on button "Save" at bounding box center [425, 369] width 359 height 25
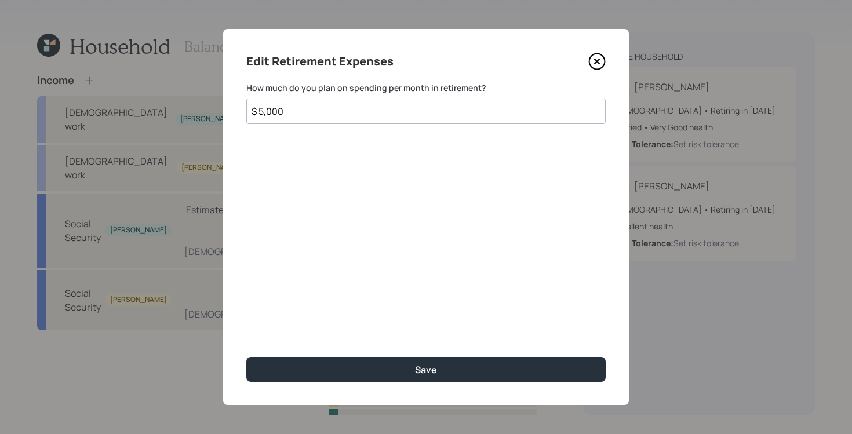
click at [417, 112] on input "$ 5,000" at bounding box center [425, 110] width 359 height 25
type input "$ 3,500"
click at [246, 357] on button "Save" at bounding box center [425, 369] width 359 height 25
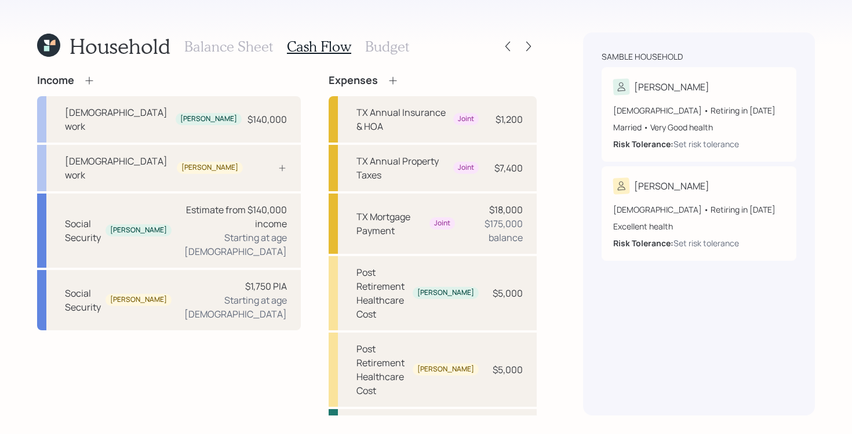
click at [387, 85] on icon at bounding box center [393, 81] width 12 height 12
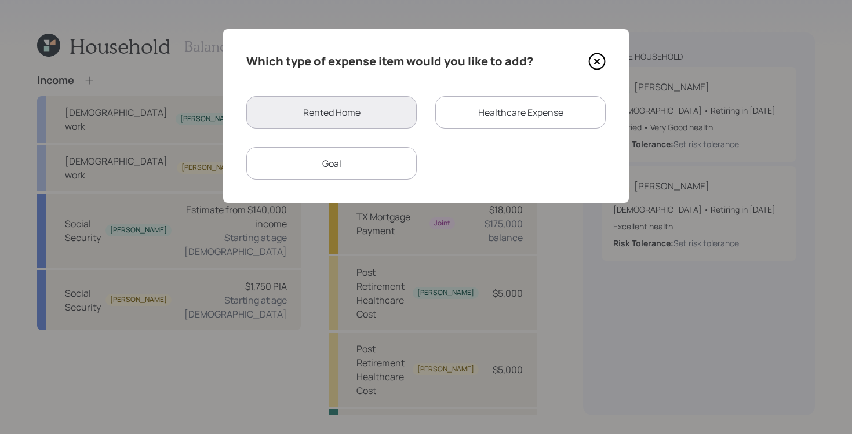
click at [375, 165] on div "Goal" at bounding box center [331, 163] width 170 height 32
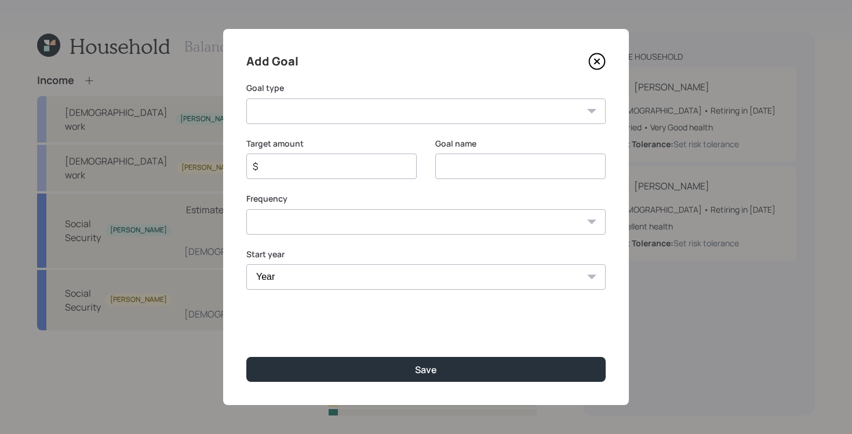
click at [475, 115] on select "Create an emergency fund Donate to charity Purchase a home Make a purchase Supp…" at bounding box center [425, 110] width 359 height 25
select select "vacation"
click at [246, 98] on select "Create an emergency fund Donate to charity Purchase a home Make a purchase Supp…" at bounding box center [425, 110] width 359 height 25
type input "Plan for travel"
click at [366, 174] on div "$" at bounding box center [331, 166] width 170 height 25
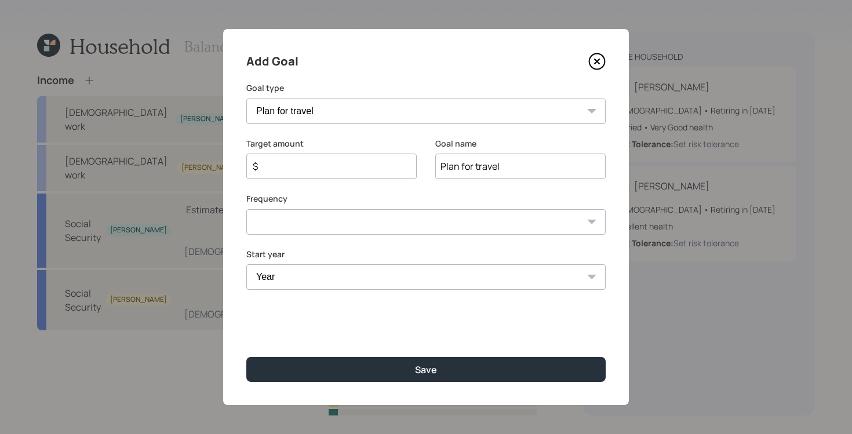
click at [359, 171] on input "$" at bounding box center [326, 166] width 151 height 14
type input "$ 6,000"
click at [367, 220] on select "One time Every 1 year Every 2 years Every 3 years Every 4 years Every 5 years E…" at bounding box center [425, 221] width 359 height 25
select select "1"
click at [246, 209] on select "One time Every 1 year Every 2 years Every 3 years Every 4 years Every 5 years E…" at bounding box center [425, 221] width 359 height 25
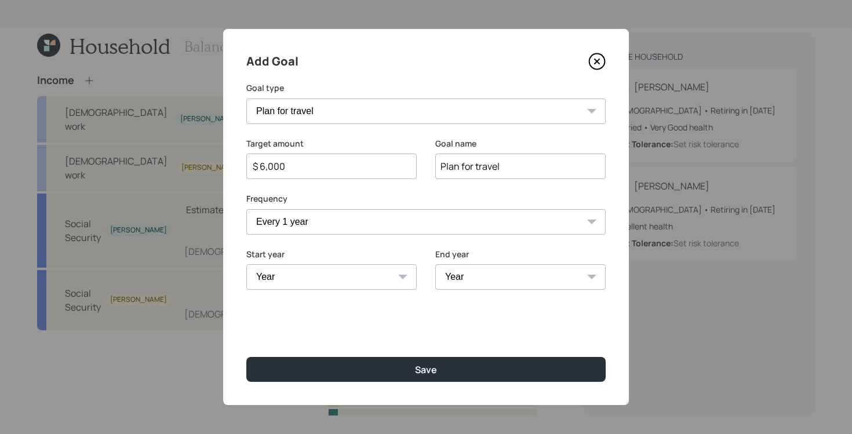
click at [379, 280] on select "Year 2025 2026 2027 2028 2029 2030 2031 2032 2033 2034 2035 2036 2037 2038 2039…" at bounding box center [331, 276] width 170 height 25
select select "2025"
click at [246, 264] on select "Year 2025 2026 2027 2028 2029 2030 2031 2032 2033 2034 2035 2036 2037 2038 2039…" at bounding box center [331, 276] width 170 height 25
click at [510, 271] on select "Year 2025 2026 2027 2028 2029 2030 2031 2032 2033 2034 2035 2036 2037 2038 2039…" at bounding box center [520, 276] width 170 height 25
select select "2049"
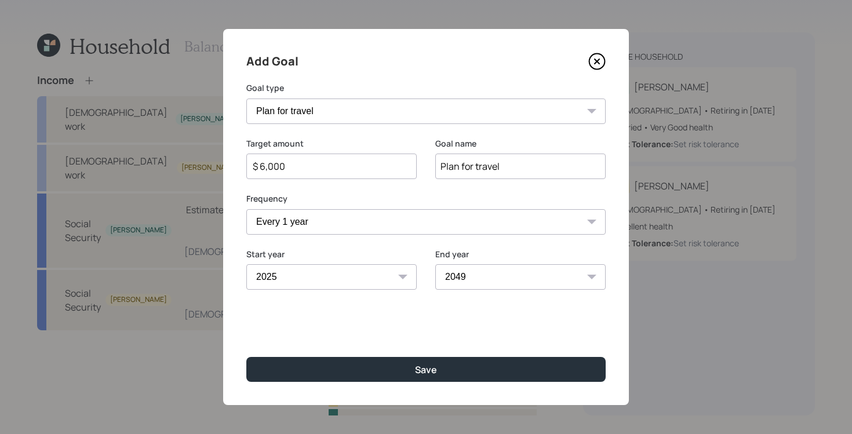
click at [435, 264] on select "Year 2025 2026 2027 2028 2029 2030 2031 2032 2033 2034 2035 2036 2037 2038 2039…" at bounding box center [520, 276] width 170 height 25
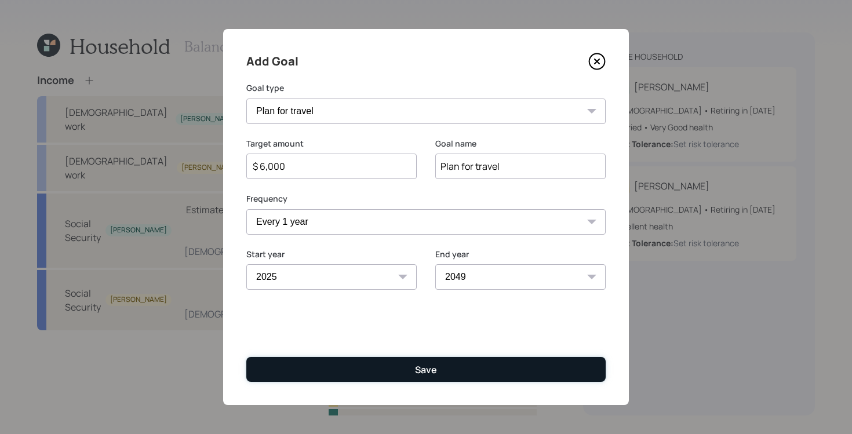
click at [461, 372] on button "Save" at bounding box center [425, 369] width 359 height 25
type input "$"
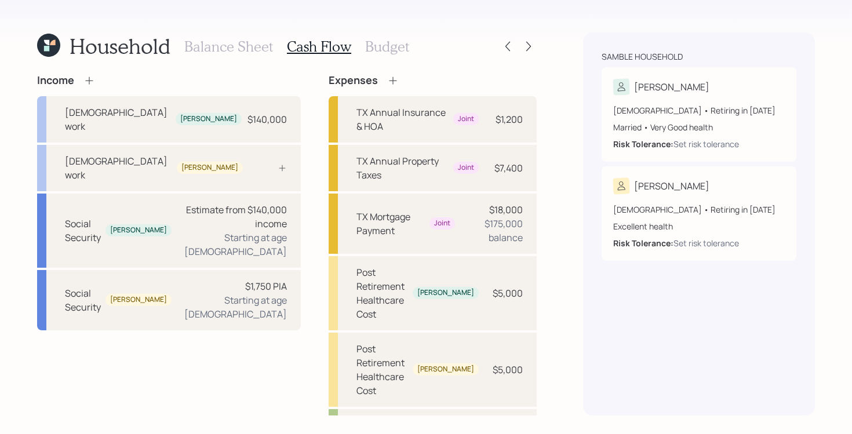
click at [236, 340] on div "Income Full-time work Julio $140,000 Full-time work Luz Social Security Julio E…" at bounding box center [169, 334] width 264 height 520
click at [530, 47] on icon at bounding box center [528, 47] width 12 height 12
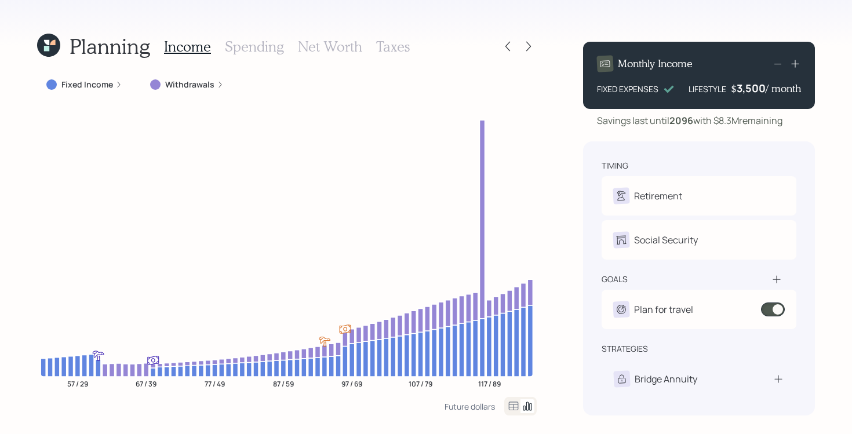
click at [188, 85] on label "Withdrawals" at bounding box center [189, 85] width 49 height 12
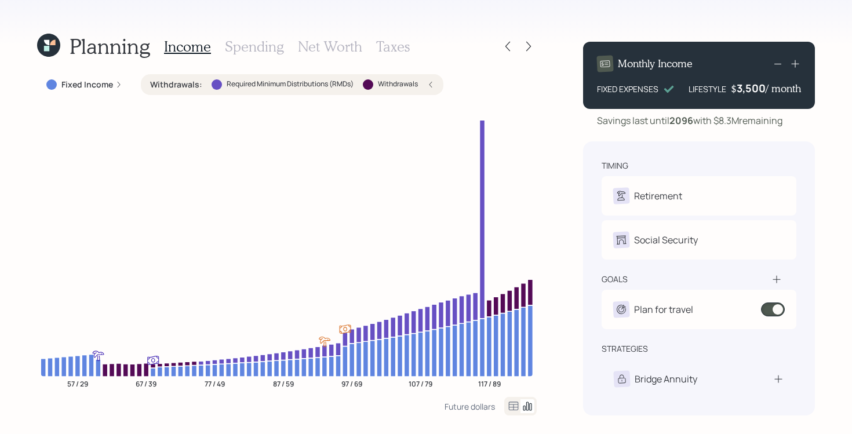
click at [188, 85] on label "Withdrawals :" at bounding box center [176, 85] width 52 height 12
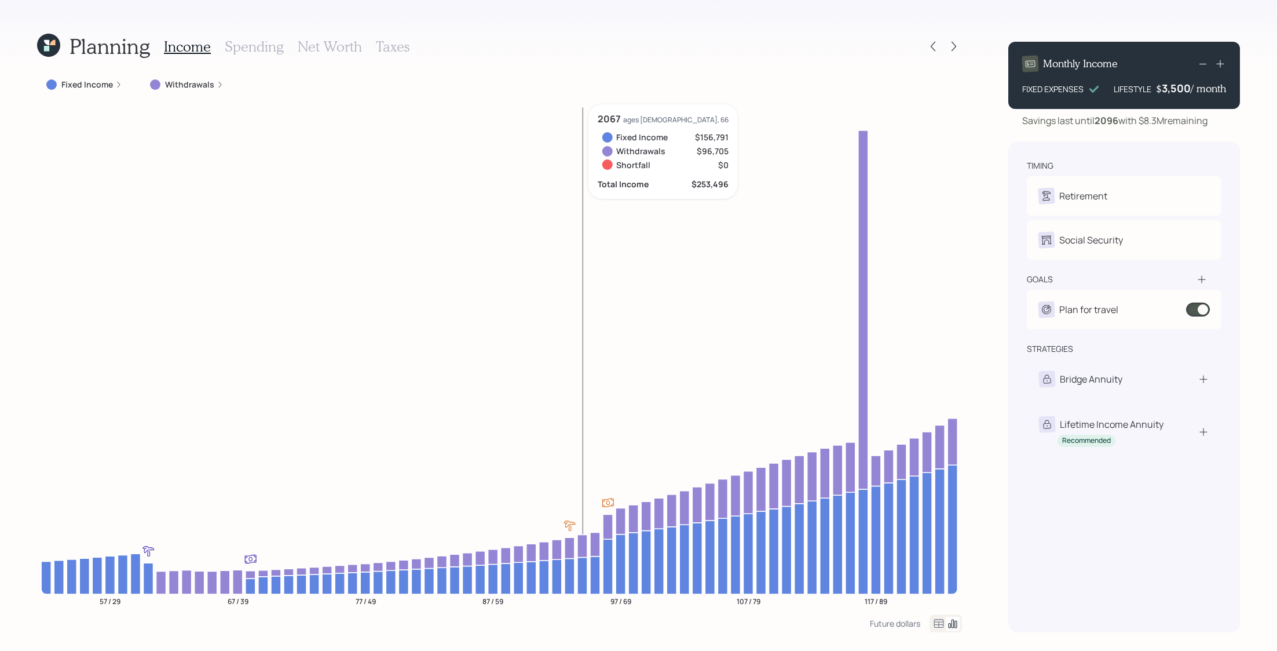
click at [584, 246] on icon "57 / 29 67 / 39 77 / 49 87 / 59 97 / 69 107 / 79 117 / 89" at bounding box center [499, 359] width 925 height 510
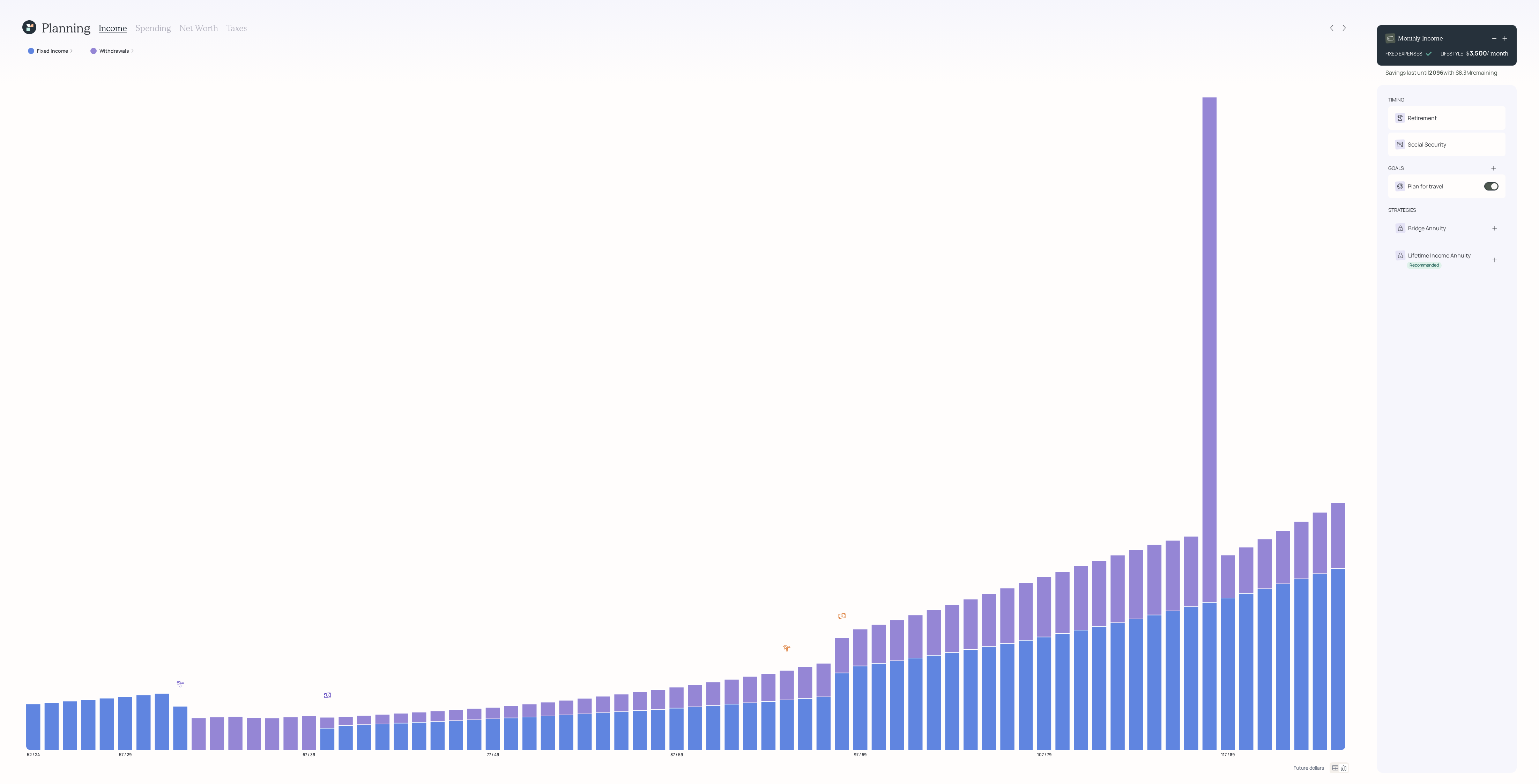
click at [513, 261] on div "Planning Income Spending Net Worth Taxes Fixed Income Withdrawals 52 / 24 57 / …" at bounding box center [769, 392] width 1539 height 784
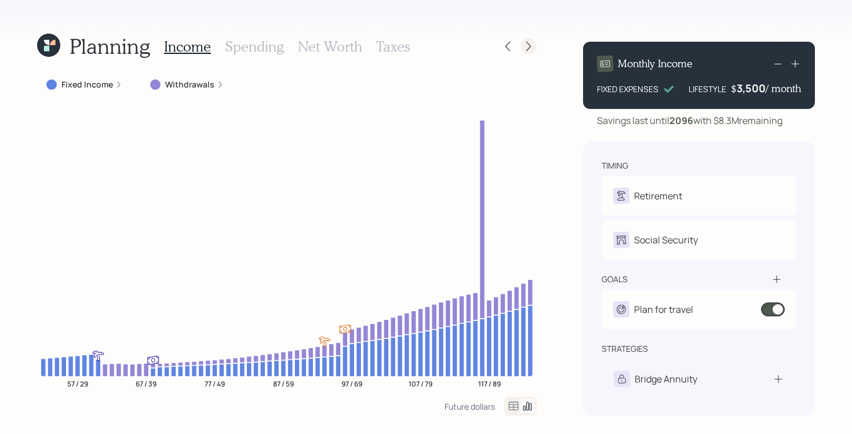
click at [525, 43] on icon at bounding box center [528, 47] width 12 height 12
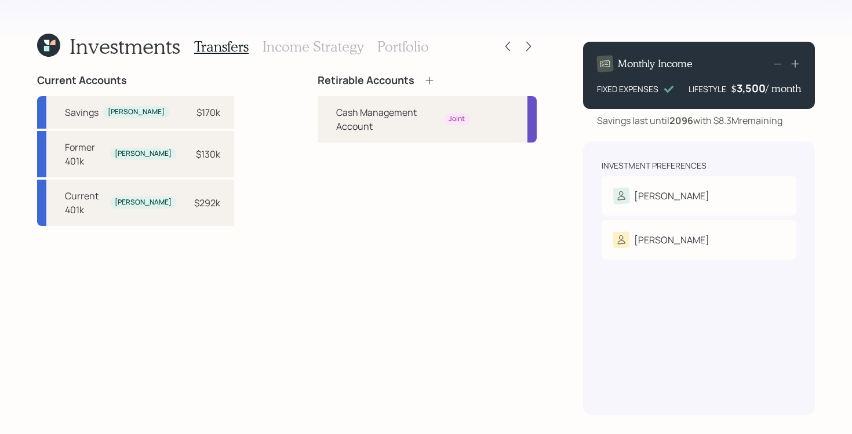
click at [324, 177] on div "Retirable Accounts Cash Management Account Joint" at bounding box center [426, 244] width 219 height 341
click at [753, 198] on div "Julio" at bounding box center [698, 196] width 171 height 16
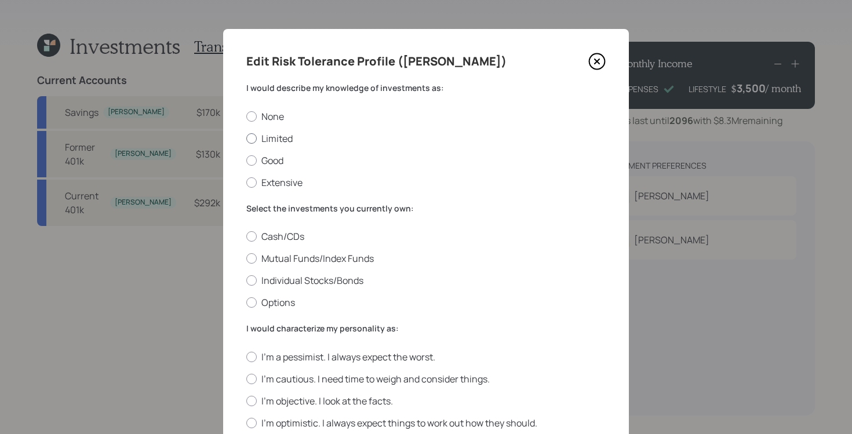
click at [272, 140] on label "Limited" at bounding box center [425, 138] width 359 height 13
click at [246, 138] on input "Limited" at bounding box center [246, 138] width 1 height 1
radio input "true"
click at [286, 235] on label "Cash/CDs" at bounding box center [425, 236] width 359 height 13
click at [246, 236] on input "Cash/CDs" at bounding box center [246, 236] width 1 height 1
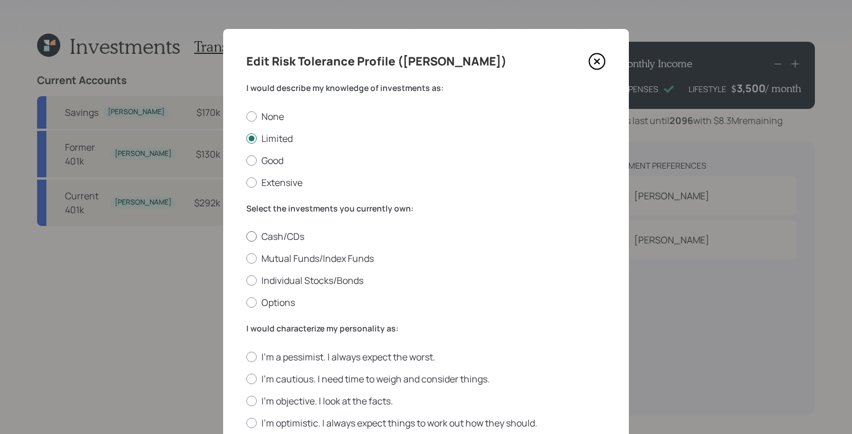
radio input "true"
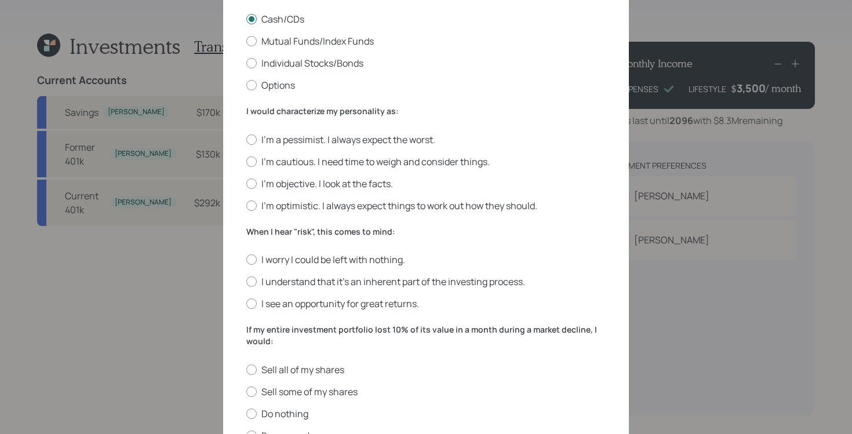
scroll to position [218, 0]
click at [370, 181] on label "I'm objective. I look at the facts." at bounding box center [425, 182] width 359 height 13
click at [246, 182] on input "I'm objective. I look at the facts." at bounding box center [246, 182] width 1 height 1
radio input "true"
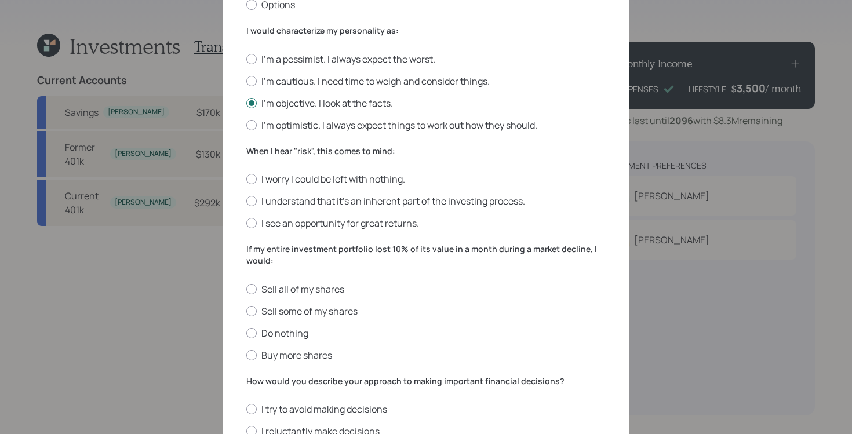
scroll to position [299, 0]
click at [517, 196] on label "I understand that it’s an inherent part of the investing process." at bounding box center [425, 199] width 359 height 13
click at [246, 200] on input "I understand that it’s an inherent part of the investing process." at bounding box center [246, 200] width 1 height 1
radio input "true"
click at [298, 329] on label "Do nothing" at bounding box center [425, 332] width 359 height 13
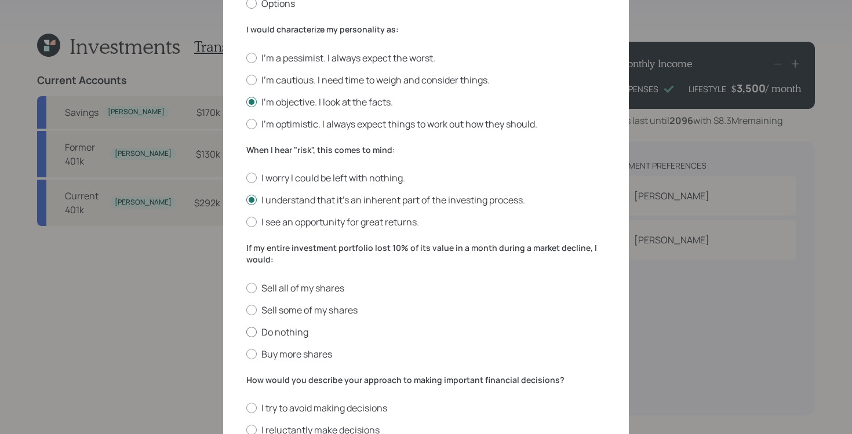
click at [246, 331] on input "Do nothing" at bounding box center [246, 331] width 1 height 1
radio input "true"
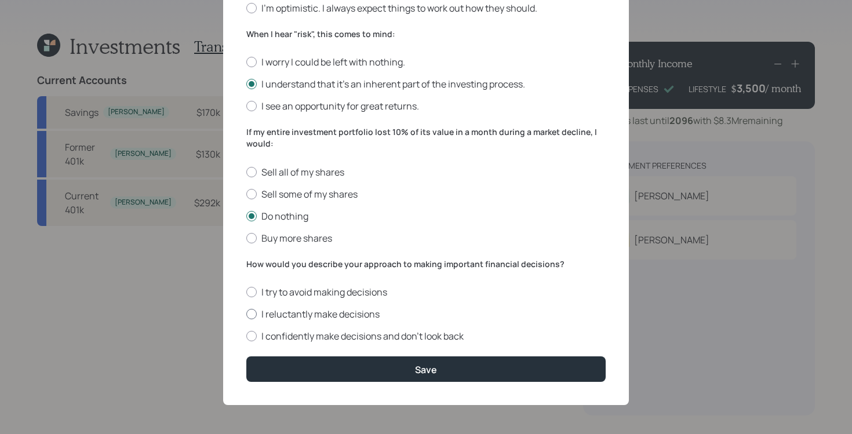
click at [349, 310] on label "I reluctantly make decisions" at bounding box center [425, 314] width 359 height 13
click at [246, 314] on input "I reluctantly make decisions" at bounding box center [246, 314] width 1 height 1
radio input "true"
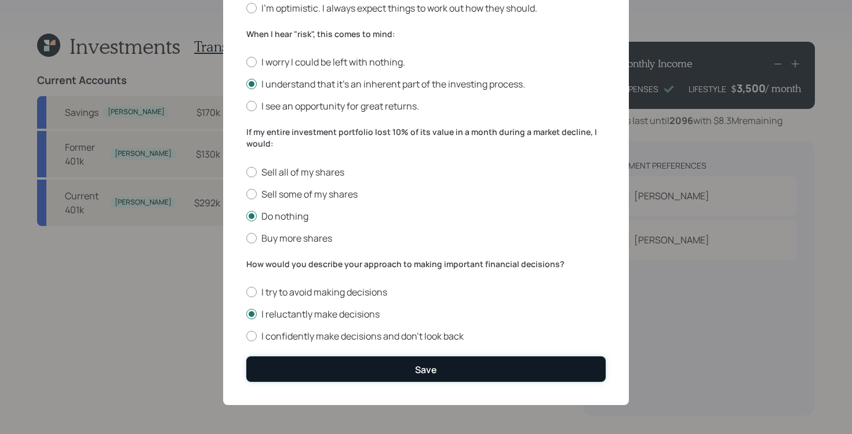
click at [400, 360] on button "Save" at bounding box center [425, 368] width 359 height 25
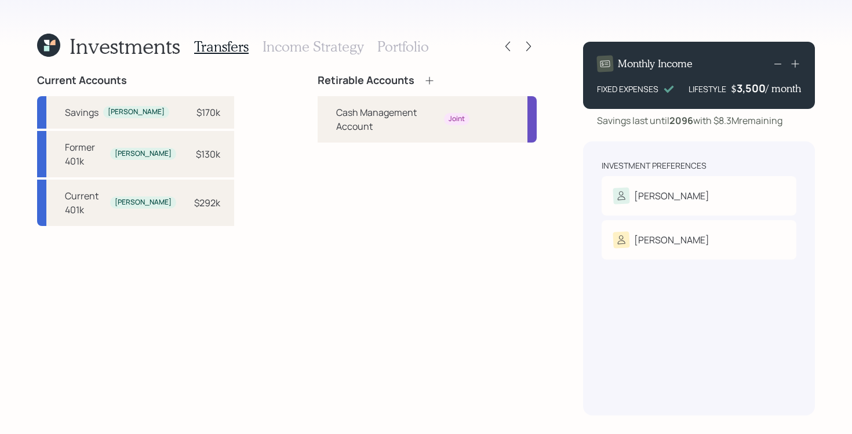
click at [470, 187] on div "Retirable Accounts Cash Management Account Joint" at bounding box center [426, 244] width 219 height 341
click at [365, 195] on div "Retirable Accounts Cash Management Account Joint" at bounding box center [426, 244] width 219 height 341
click at [261, 237] on div "Current Accounts Savings Julio $170k Former 401k Julio $130k Current 401k Julio…" at bounding box center [286, 244] width 499 height 341
click at [505, 49] on icon at bounding box center [508, 47] width 12 height 12
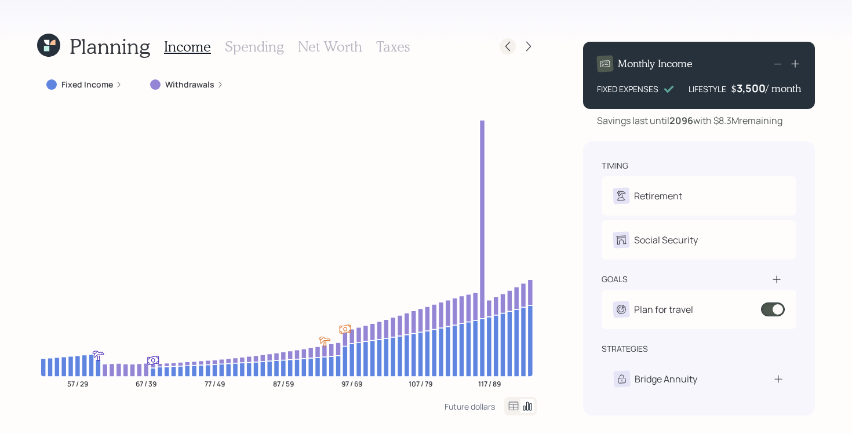
click at [505, 49] on icon at bounding box center [508, 47] width 12 height 12
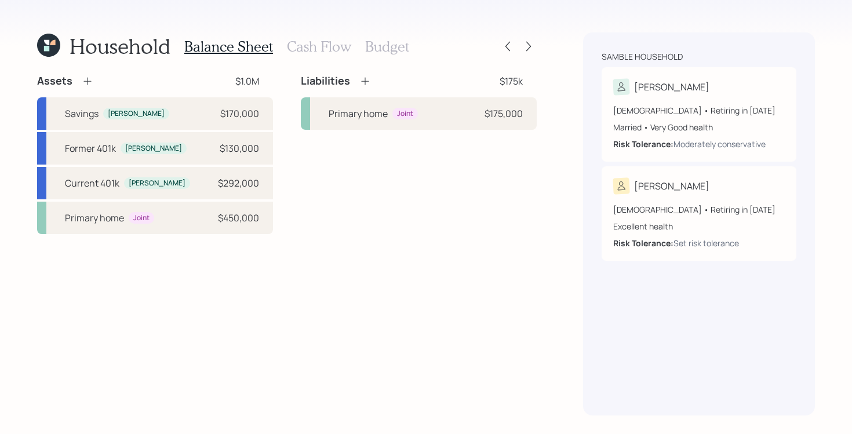
click at [305, 53] on h3 "Cash Flow" at bounding box center [319, 46] width 64 height 17
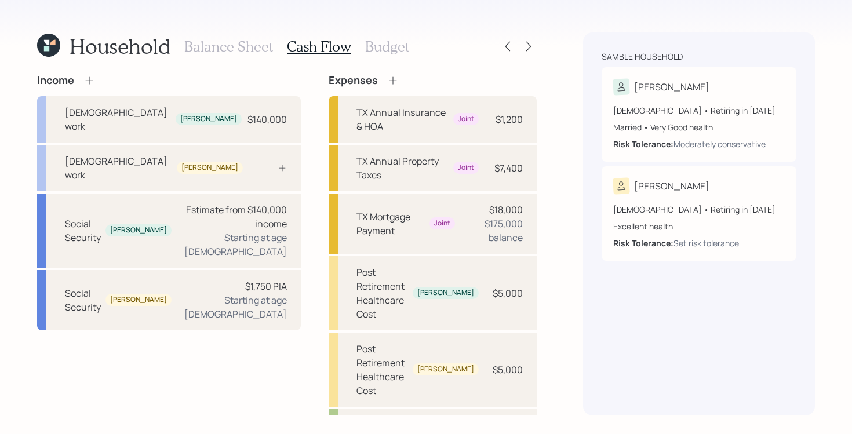
click at [388, 47] on h3 "Budget" at bounding box center [387, 46] width 44 height 17
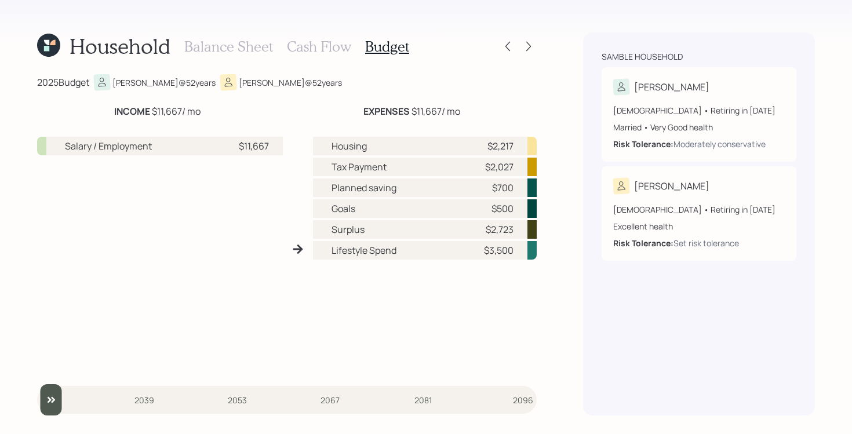
click at [240, 44] on h3 "Balance Sheet" at bounding box center [228, 46] width 89 height 17
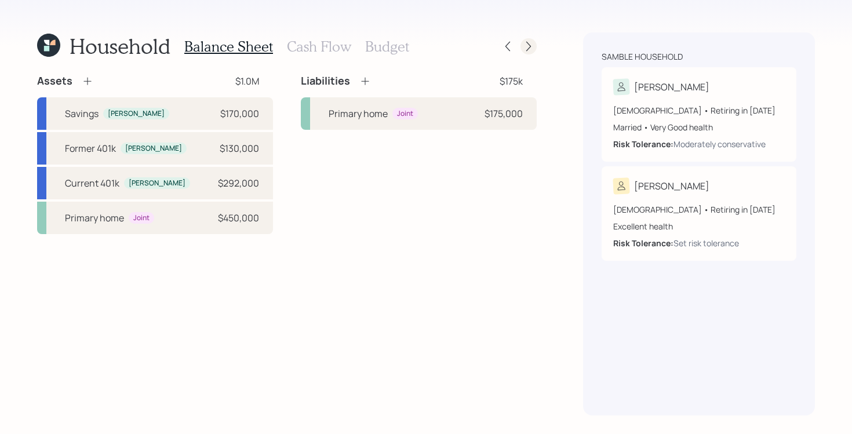
click at [531, 45] on icon at bounding box center [528, 47] width 12 height 12
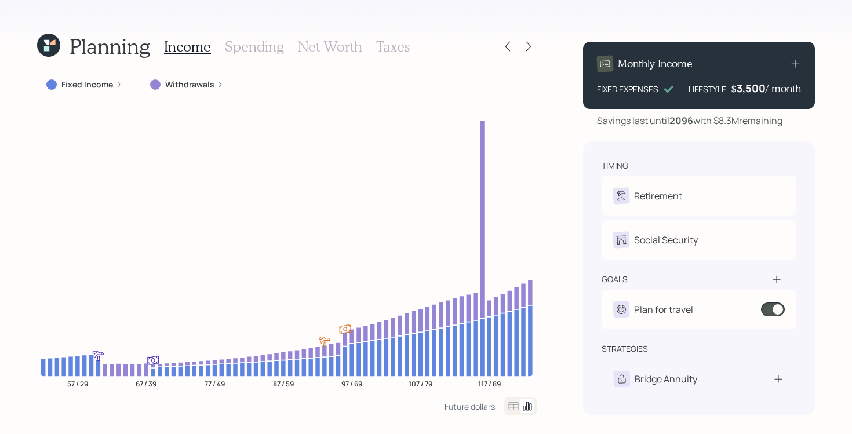
click at [531, 45] on icon at bounding box center [528, 47] width 12 height 12
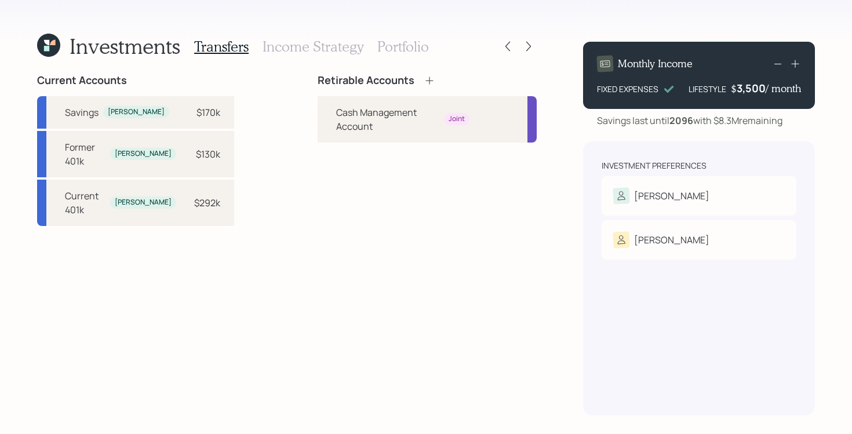
click at [299, 234] on div "Current Accounts Savings Julio $170k Former 401k Julio $130k Current 401k Julio…" at bounding box center [286, 244] width 499 height 341
click at [423, 79] on icon at bounding box center [429, 81] width 12 height 12
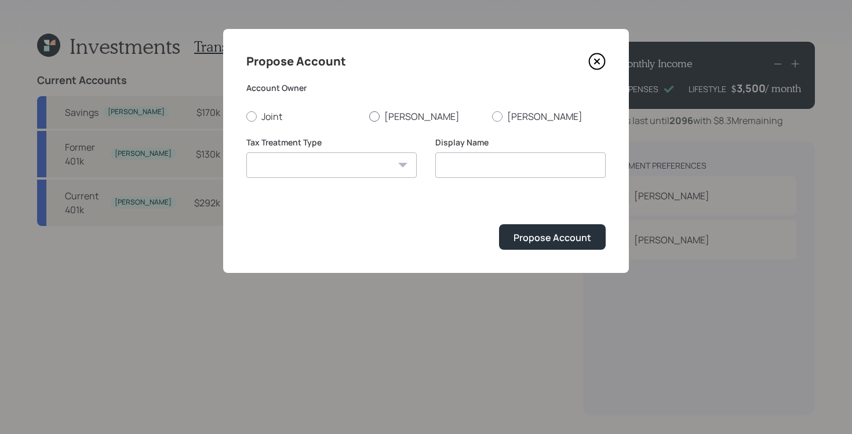
click at [400, 118] on label "Julio" at bounding box center [426, 116] width 114 height 13
click at [369, 116] on input "Julio" at bounding box center [368, 116] width 1 height 1
radio input "true"
click at [350, 171] on select "Roth Taxable Traditional" at bounding box center [331, 164] width 170 height 25
select select "taxable"
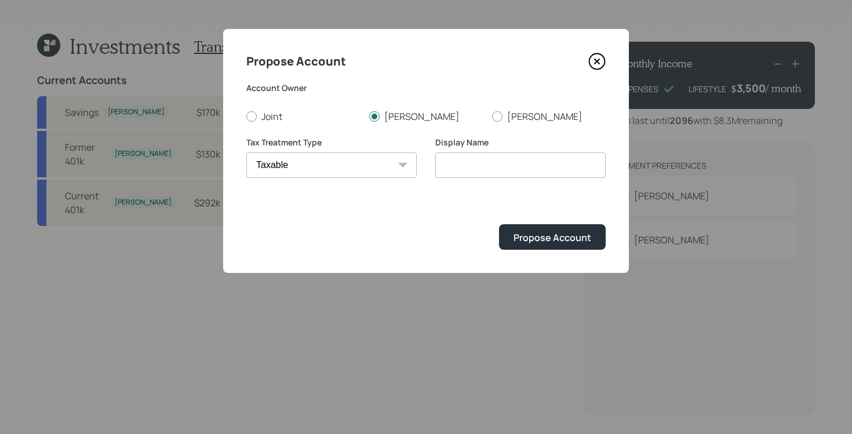
click at [246, 152] on select "Roth Taxable Traditional" at bounding box center [331, 164] width 170 height 25
type input "Taxable"
click at [577, 235] on div "Propose Account" at bounding box center [552, 237] width 78 height 13
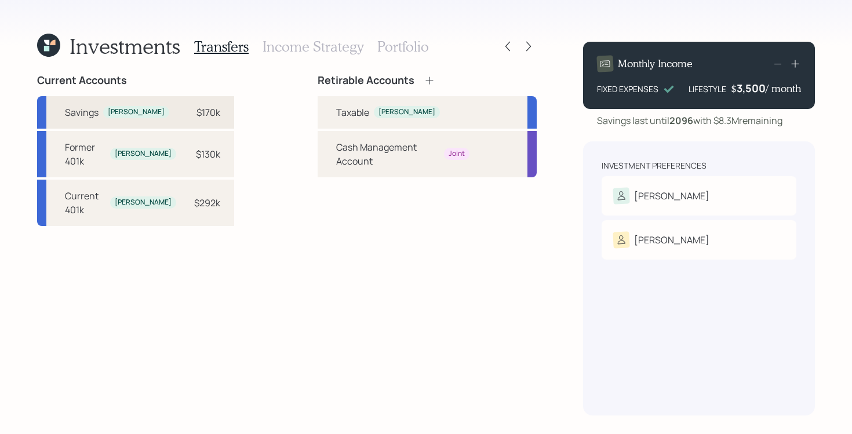
click at [108, 114] on div "Julio" at bounding box center [136, 112] width 57 height 10
click at [423, 105] on div "Taxable Julio" at bounding box center [426, 112] width 219 height 32
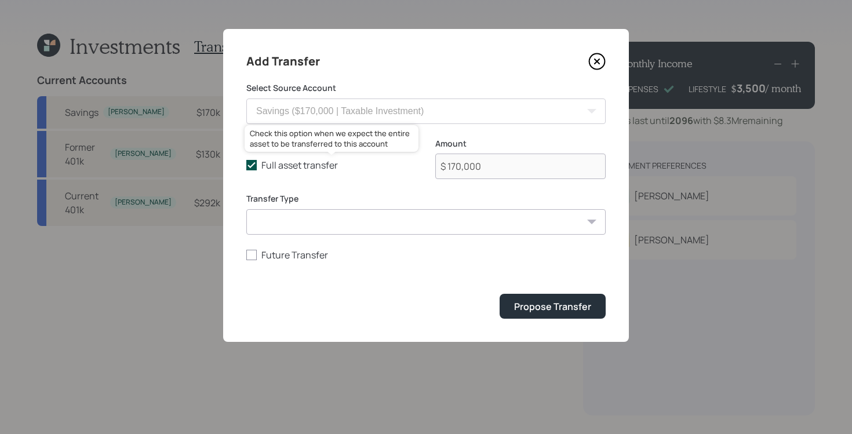
click at [255, 163] on icon at bounding box center [251, 165] width 10 height 10
click at [246, 165] on input "Full asset transfer" at bounding box center [246, 165] width 1 height 1
checkbox input "false"
click at [467, 167] on input "$ 170,000" at bounding box center [520, 166] width 170 height 25
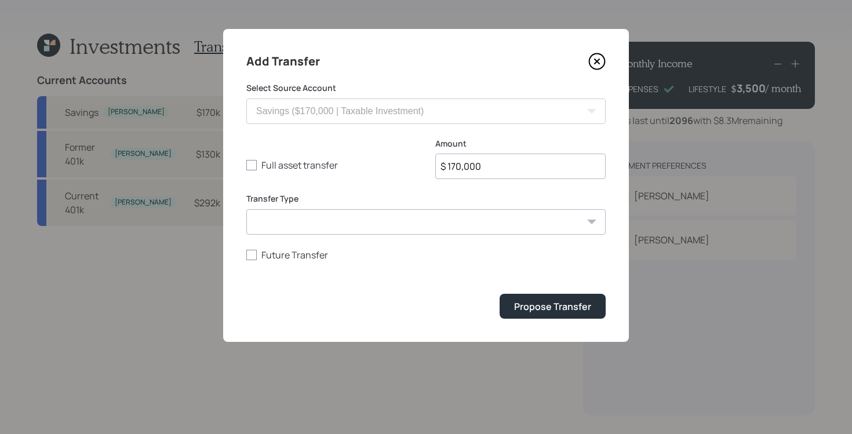
click at [467, 167] on input "$ 170,000" at bounding box center [520, 166] width 170 height 25
type input "$ 150,000"
click at [499, 294] on button "Propose Transfer" at bounding box center [552, 306] width 106 height 25
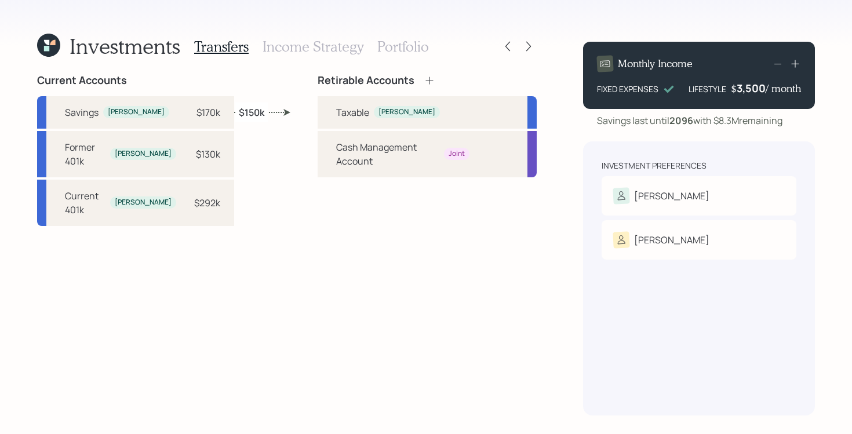
click at [425, 83] on icon at bounding box center [429, 80] width 8 height 8
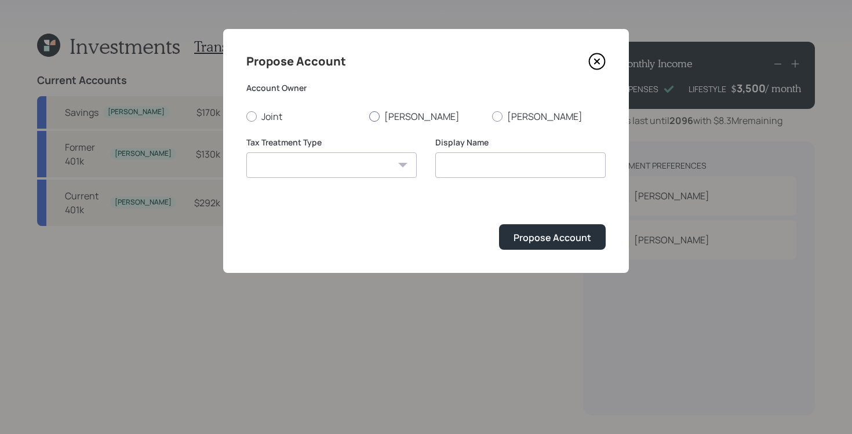
click at [378, 115] on div at bounding box center [374, 116] width 10 height 10
click at [369, 116] on input "Julio" at bounding box center [368, 116] width 1 height 1
radio input "true"
click at [348, 166] on select "Roth Taxable Traditional" at bounding box center [331, 164] width 170 height 25
select select "traditional"
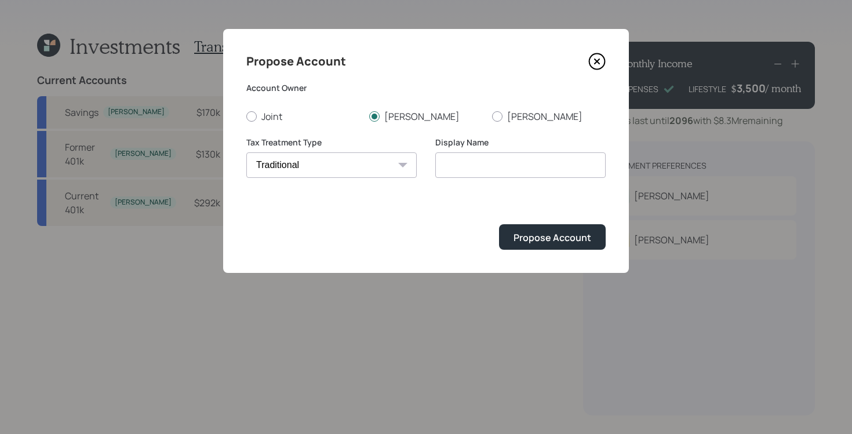
click at [246, 152] on select "Roth Taxable Traditional" at bounding box center [331, 164] width 170 height 25
type input "Traditional"
click at [586, 227] on button "Propose Account" at bounding box center [552, 236] width 107 height 25
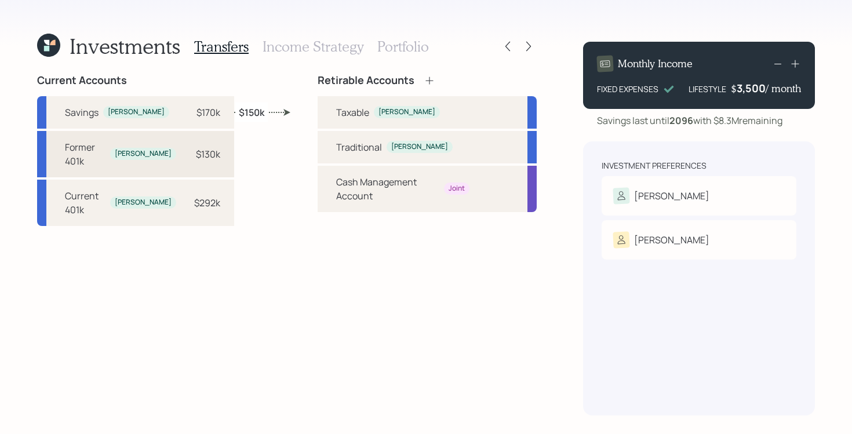
click at [100, 151] on div "Former 401k" at bounding box center [85, 154] width 41 height 28
click at [373, 152] on div "Traditional Julio" at bounding box center [394, 147] width 116 height 14
select select "2ab199e3-9eb2-43e4-94ff-016b0f77766f"
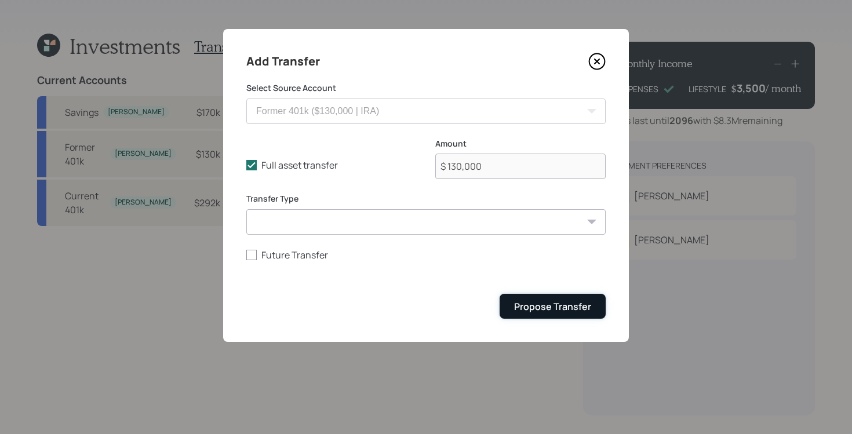
click at [598, 298] on button "Propose Transfer" at bounding box center [552, 306] width 106 height 25
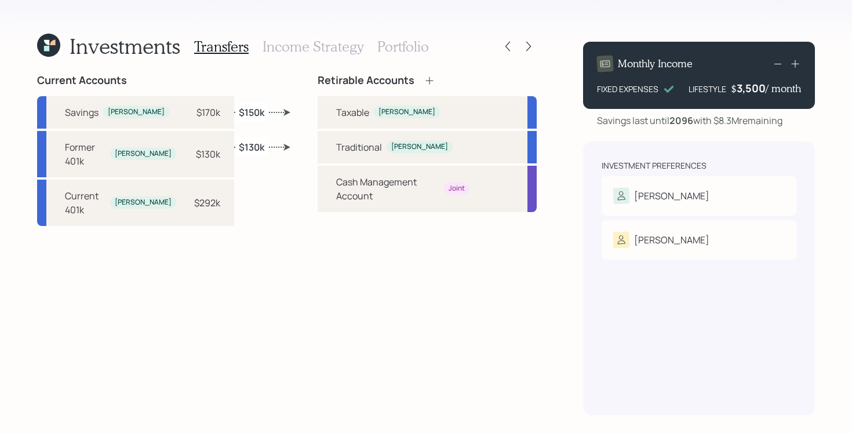
click at [327, 280] on div "Retirable Accounts Taxable Julio Traditional Julio Cash Management Account Joint" at bounding box center [426, 244] width 219 height 341
click at [324, 284] on div "Retirable Accounts Taxable Julio Traditional Julio Cash Management Account Joint" at bounding box center [426, 244] width 219 height 341
click at [389, 51] on h3 "Portfolio" at bounding box center [403, 46] width 52 height 17
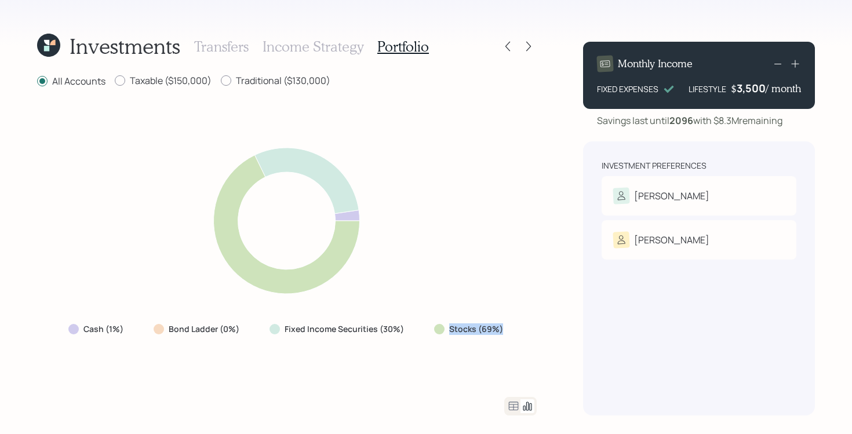
drag, startPoint x: 433, startPoint y: 335, endPoint x: 513, endPoint y: 330, distance: 79.5
click at [513, 330] on div "Cash (1%) Bond Ladder (0%) Fixed Income Securities (30%) Stocks (69%)" at bounding box center [286, 243] width 499 height 280
click at [388, 351] on div "Cash (1%) Bond Ladder (0%) Fixed Income Securities (30%) Stocks (69%)" at bounding box center [286, 243] width 499 height 280
drag, startPoint x: 405, startPoint y: 335, endPoint x: 283, endPoint y: 316, distance: 123.7
click at [283, 316] on div "Cash (1%) Bond Ladder (0%) Fixed Income Securities (30%) Stocks (69%)" at bounding box center [286, 243] width 499 height 280
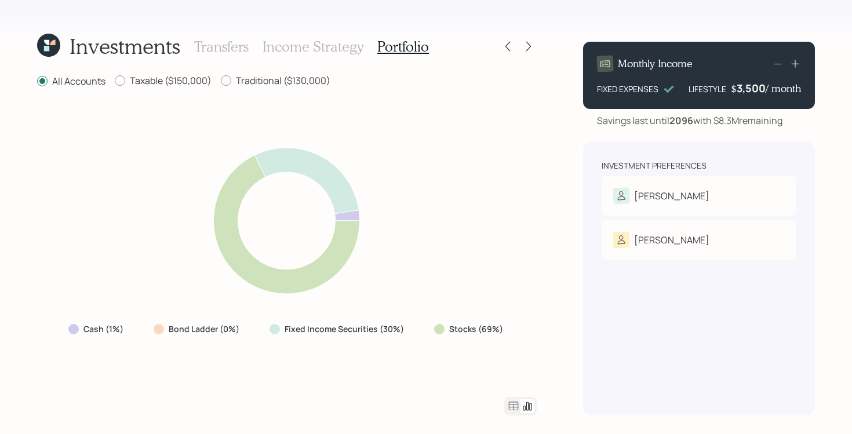
click at [250, 360] on div "Cash (1%) Bond Ladder (0%) Fixed Income Securities (30%) Stocks (69%)" at bounding box center [286, 243] width 499 height 280
drag, startPoint x: 48, startPoint y: 327, endPoint x: 186, endPoint y: 324, distance: 137.9
click at [186, 324] on div "Cash (1%) Bond Ladder (0%) Fixed Income Securities (30%) Stocks (69%)" at bounding box center [286, 243] width 499 height 280
click at [145, 348] on div "Cash (1%) Bond Ladder (0%) Fixed Income Securities (30%) Stocks (69%)" at bounding box center [286, 243] width 499 height 280
drag, startPoint x: 422, startPoint y: 334, endPoint x: 511, endPoint y: 339, distance: 89.9
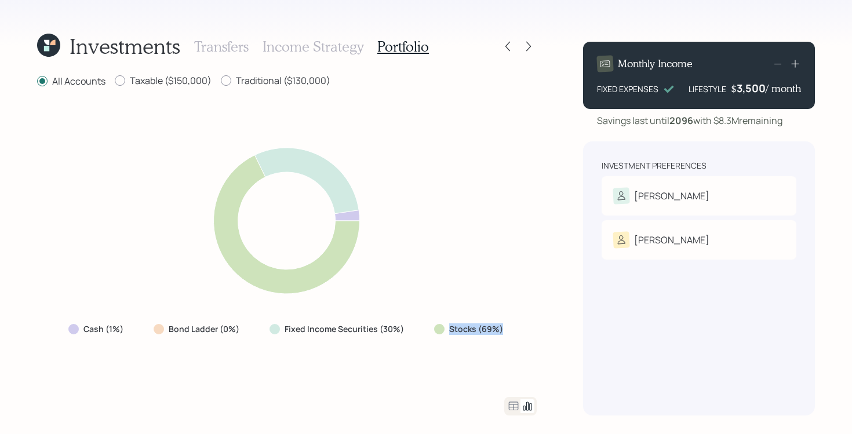
click at [511, 339] on div "Cash (1%) Bond Ladder (0%) Fixed Income Securities (30%) Stocks (69%)" at bounding box center [286, 329] width 455 height 21
click at [523, 360] on div "Cash (1%) Bond Ladder (0%) Fixed Income Securities (30%) Stocks (69%)" at bounding box center [286, 243] width 499 height 280
click at [510, 407] on icon at bounding box center [513, 406] width 14 height 14
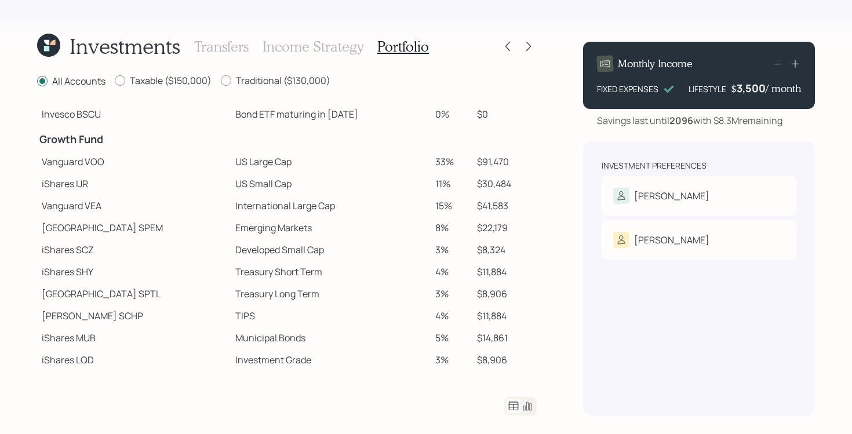
scroll to position [180, 0]
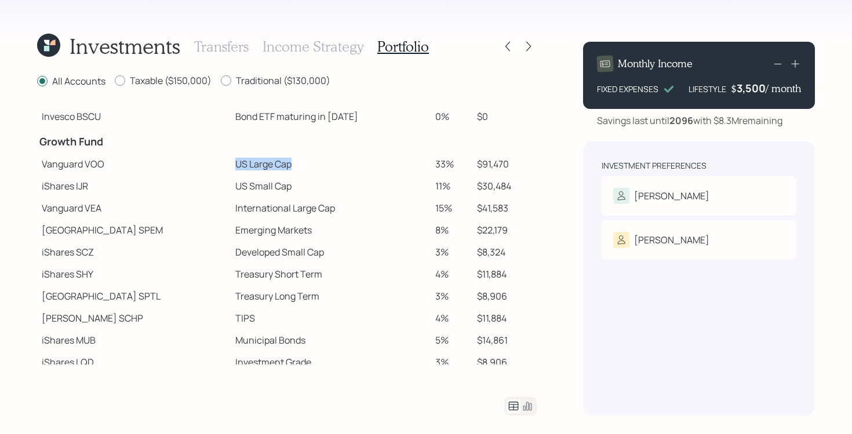
drag, startPoint x: 182, startPoint y: 163, endPoint x: 264, endPoint y: 160, distance: 81.1
click at [264, 160] on tr "Vanguard VOO US Large Cap 33% $91,470" at bounding box center [286, 164] width 499 height 22
click at [329, 179] on td "US Small Cap" at bounding box center [331, 186] width 200 height 22
drag, startPoint x: 176, startPoint y: 166, endPoint x: 295, endPoint y: 167, distance: 119.3
click at [295, 167] on tr "Vanguard VOO US Large Cap 33% $91,470" at bounding box center [286, 164] width 499 height 22
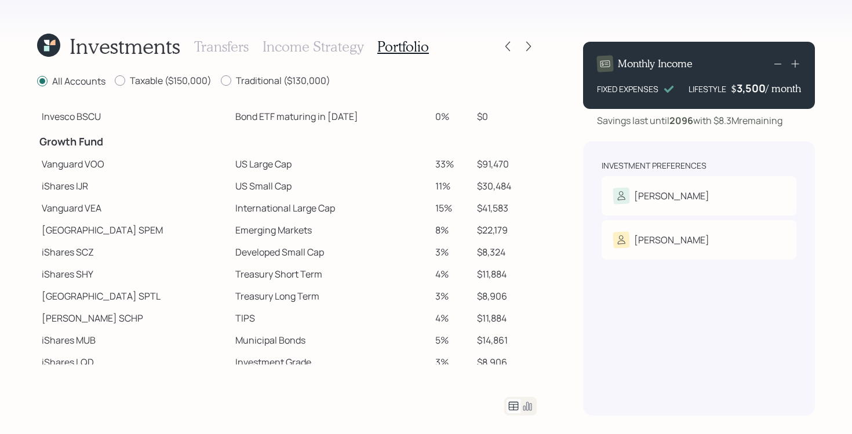
click at [231, 176] on td "US Small Cap" at bounding box center [331, 186] width 200 height 22
drag, startPoint x: 161, startPoint y: 192, endPoint x: 264, endPoint y: 188, distance: 102.6
click at [264, 188] on tr "iShares IJR US Small Cap 11% $30,484" at bounding box center [286, 186] width 499 height 22
click at [254, 211] on td "International Large Cap" at bounding box center [331, 208] width 200 height 22
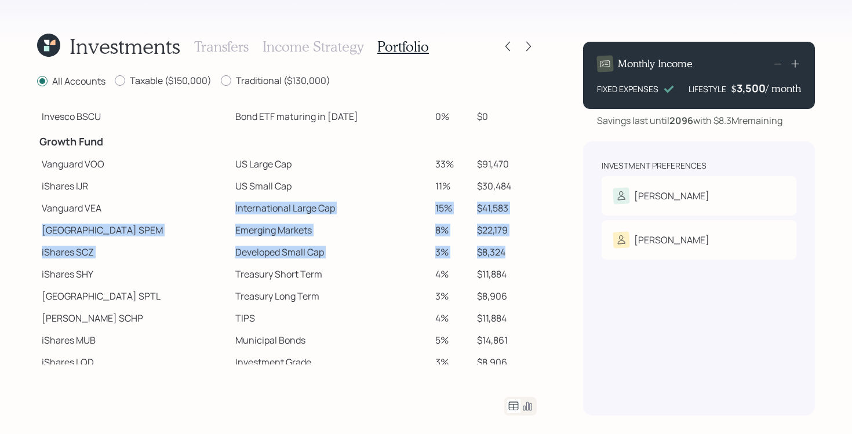
drag, startPoint x: 185, startPoint y: 210, endPoint x: 512, endPoint y: 249, distance: 329.1
click at [512, 249] on tbody "Spend Fund CASH Cash (Account Management) 1% $2,800 Stability Fund Invesco BSCP…" at bounding box center [286, 181] width 499 height 516
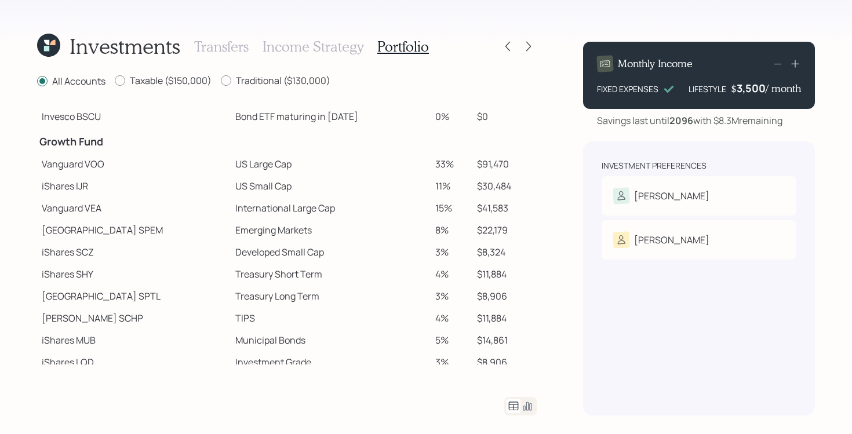
click at [512, 246] on td "$8,324" at bounding box center [504, 252] width 64 height 22
drag, startPoint x: 166, startPoint y: 170, endPoint x: 301, endPoint y: 173, distance: 135.0
click at [301, 173] on tr "Vanguard VOO US Large Cap 33% $91,470" at bounding box center [286, 164] width 499 height 22
click at [284, 290] on td "Treasury Long Term" at bounding box center [331, 296] width 200 height 22
click at [532, 48] on icon at bounding box center [528, 47] width 12 height 12
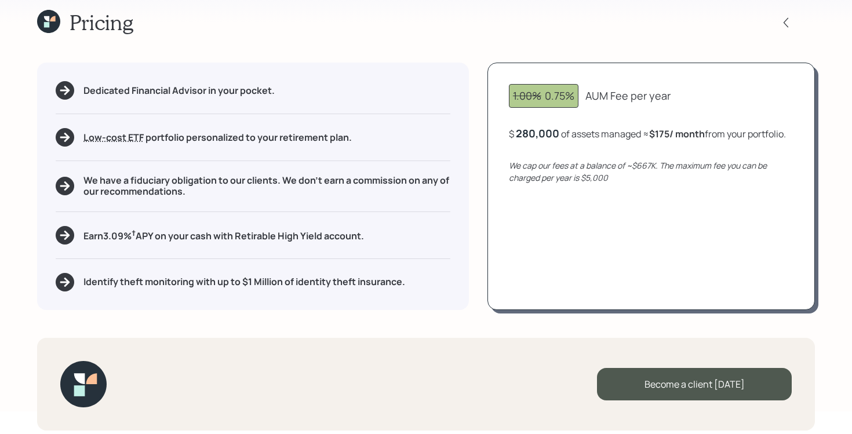
scroll to position [21, 0]
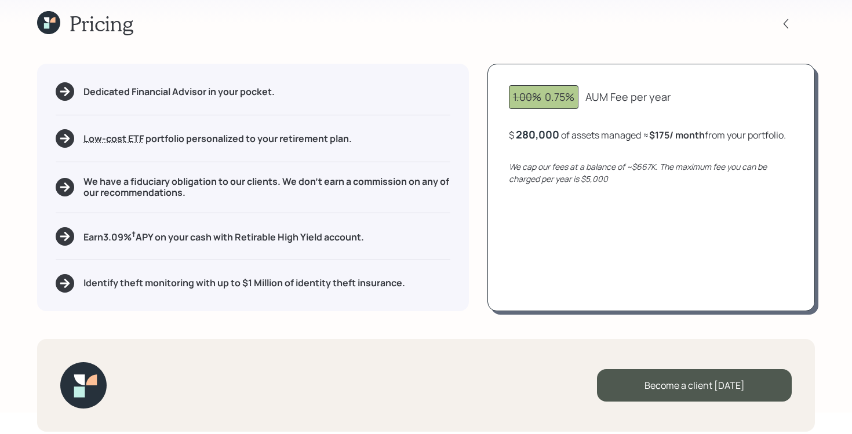
click at [656, 141] on div "$ 280,000 of assets managed ≈ $175 / month from your portfolio ." at bounding box center [647, 134] width 277 height 14
drag, startPoint x: 657, startPoint y: 134, endPoint x: 683, endPoint y: 135, distance: 26.1
click at [683, 135] on b "$175 / month" at bounding box center [677, 135] width 56 height 13
click at [641, 232] on div "1.00% 0.75% AUM Fee per year $ 280,000 of assets managed ≈ $175 / month from yo…" at bounding box center [650, 187] width 327 height 247
drag, startPoint x: 543, startPoint y: 101, endPoint x: 589, endPoint y: 101, distance: 45.2
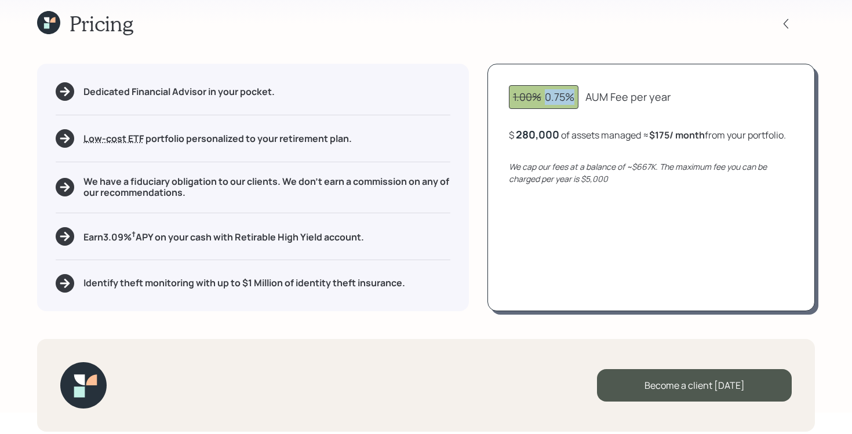
click at [589, 101] on div "1.00% 0.75% AUM Fee per year" at bounding box center [651, 97] width 284 height 24
click at [639, 236] on div "1.00% 0.75% AUM Fee per year $ 280,000 of assets managed ≈ $175 / month from yo…" at bounding box center [650, 187] width 327 height 247
click at [167, 180] on h5 "We have a fiduciary obligation to our clients. We don't earn a commission on an…" at bounding box center [266, 187] width 367 height 22
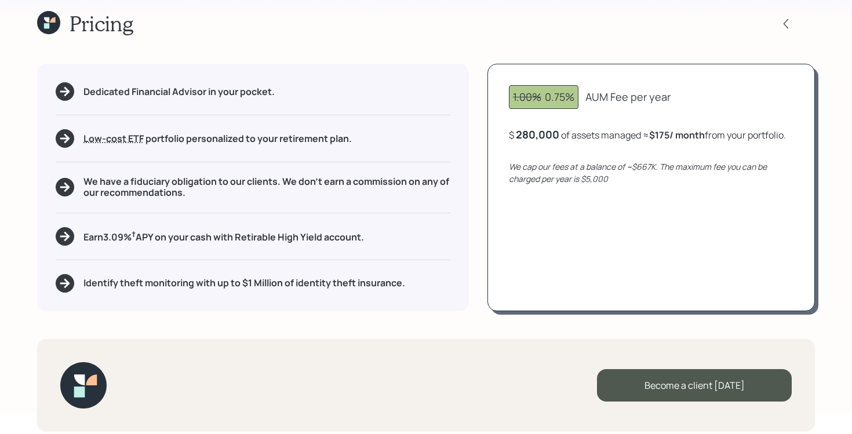
click at [153, 181] on h5 "We have a fiduciary obligation to our clients. We don't earn a commission on an…" at bounding box center [266, 187] width 367 height 22
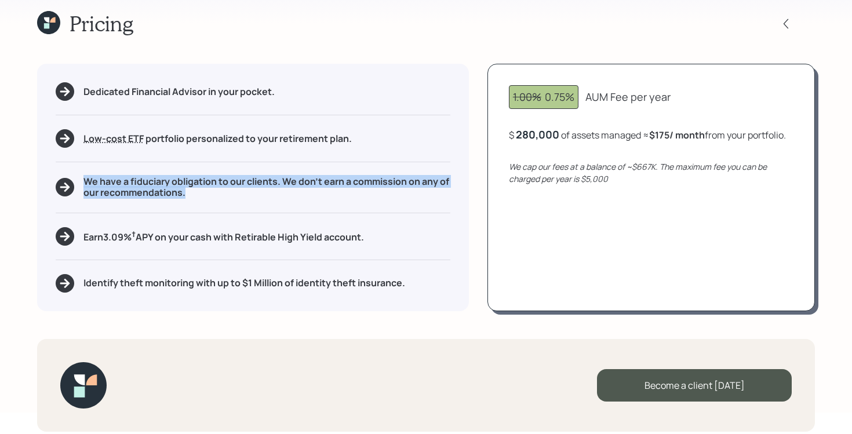
click at [153, 181] on h5 "We have a fiduciary obligation to our clients. We don't earn a commission on an…" at bounding box center [266, 187] width 367 height 22
click at [269, 197] on h5 "We have a fiduciary obligation to our clients. We don't earn a commission on an…" at bounding box center [266, 187] width 367 height 22
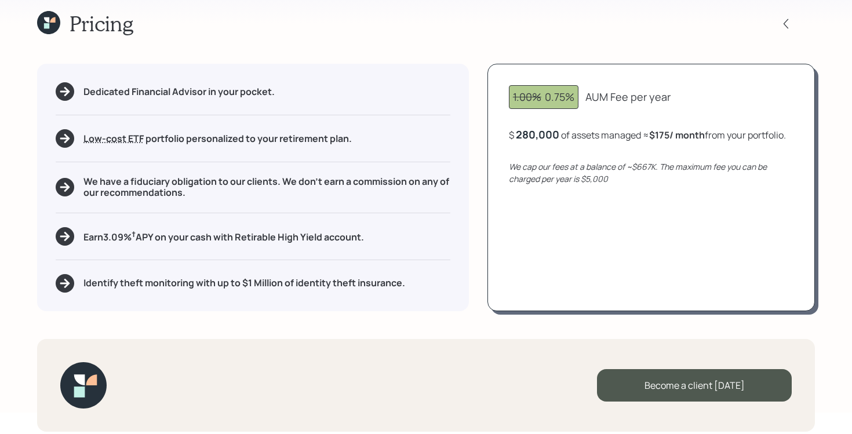
click at [114, 243] on h5 "Earn 3.09 % † APY on your cash with Retirable High Yield account." at bounding box center [223, 236] width 280 height 14
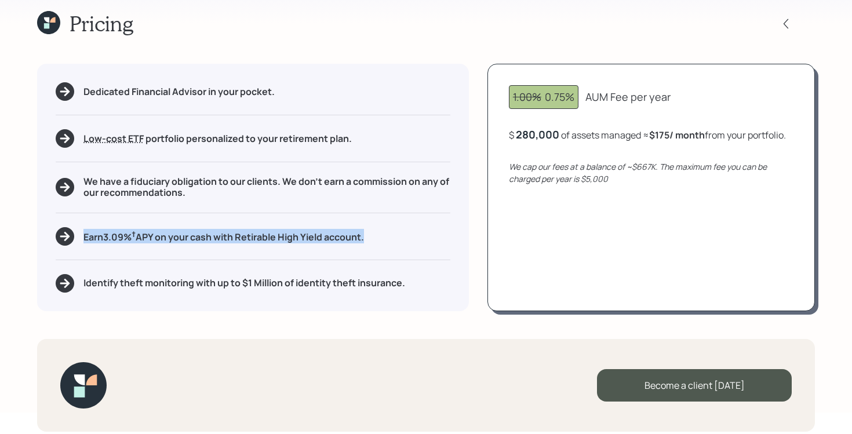
click at [114, 243] on h5 "Earn 3.09 % † APY on your cash with Retirable High Yield account." at bounding box center [223, 236] width 280 height 14
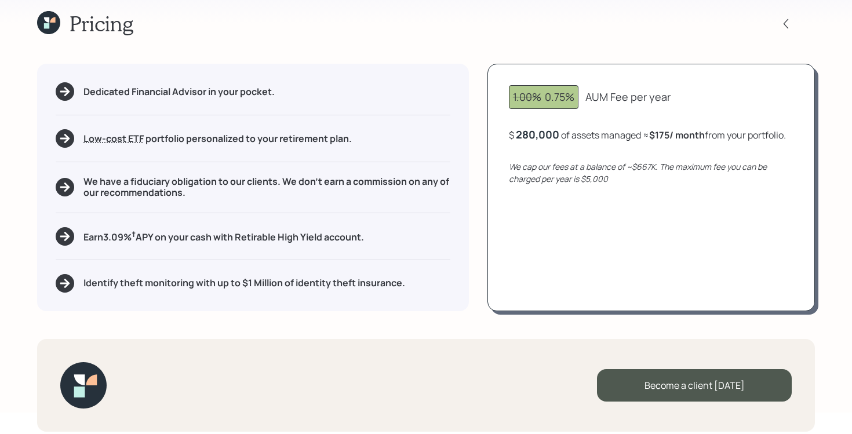
click at [190, 274] on div "Identify theft monitoring with up to $1 Million of identity theft insurance." at bounding box center [253, 283] width 394 height 19
click at [193, 282] on h5 "Identify theft monitoring with up to $1 Million of identity theft insurance." at bounding box center [243, 282] width 321 height 11
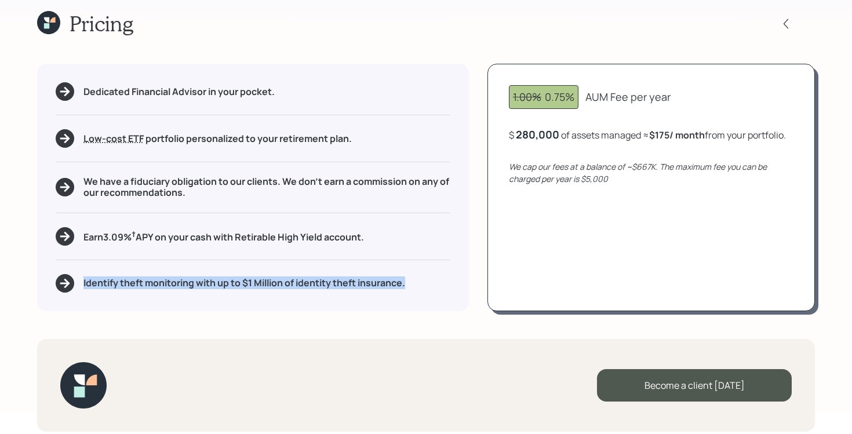
click at [193, 282] on h5 "Identify theft monitoring with up to $1 Million of identity theft insurance." at bounding box center [243, 282] width 321 height 11
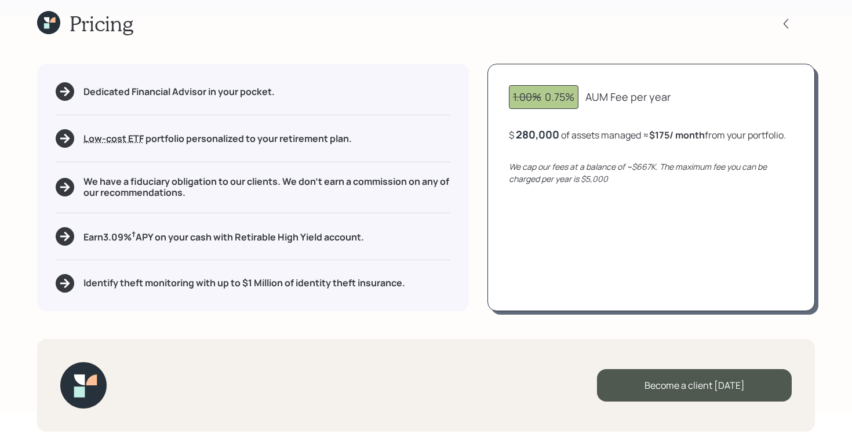
click at [532, 33] on div "Pricing" at bounding box center [425, 23] width 777 height 25
click at [780, 22] on icon at bounding box center [786, 24] width 12 height 12
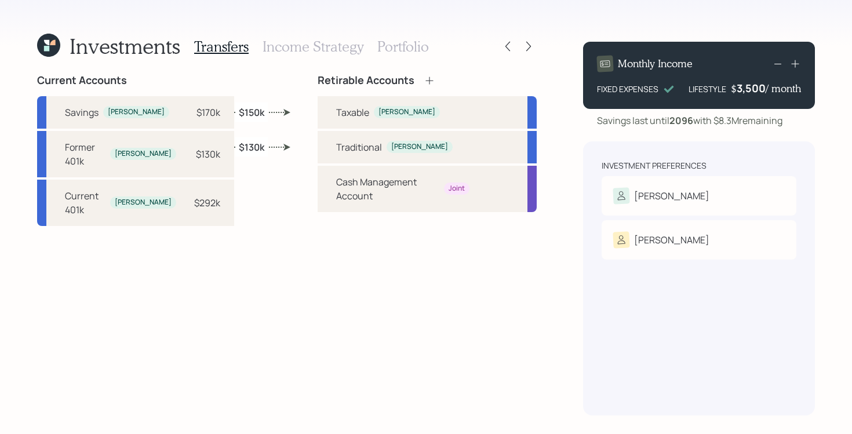
click at [478, 78] on div "Retirable Accounts" at bounding box center [426, 80] width 219 height 13
click at [529, 46] on icon at bounding box center [528, 47] width 5 height 10
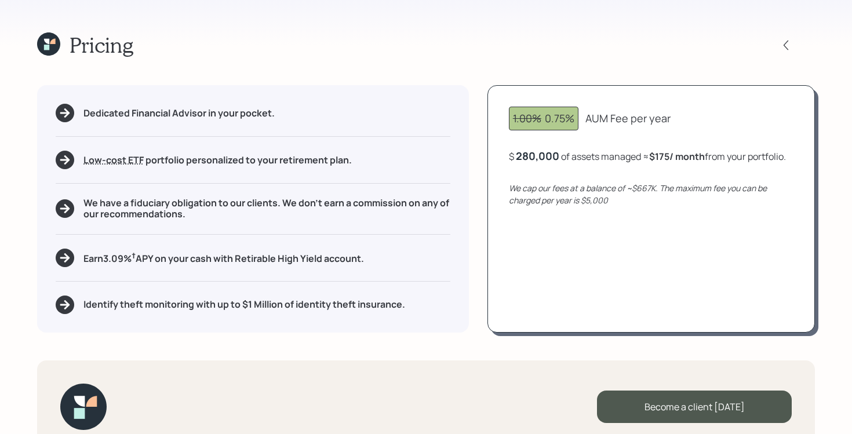
drag, startPoint x: 81, startPoint y: 265, endPoint x: 82, endPoint y: 257, distance: 8.3
click at [82, 257] on div "Earn 3.09 % † APY on your cash with Retirable High Yield account." at bounding box center [253, 258] width 394 height 19
click at [23, 207] on div "Pricing Dedicated Financial Advisor in your pocket. Low-cost ETF Retirable uses…" at bounding box center [426, 217] width 852 height 434
click at [119, 262] on h5 "Earn 3.09 % † APY on your cash with Retirable High Yield account." at bounding box center [223, 257] width 280 height 14
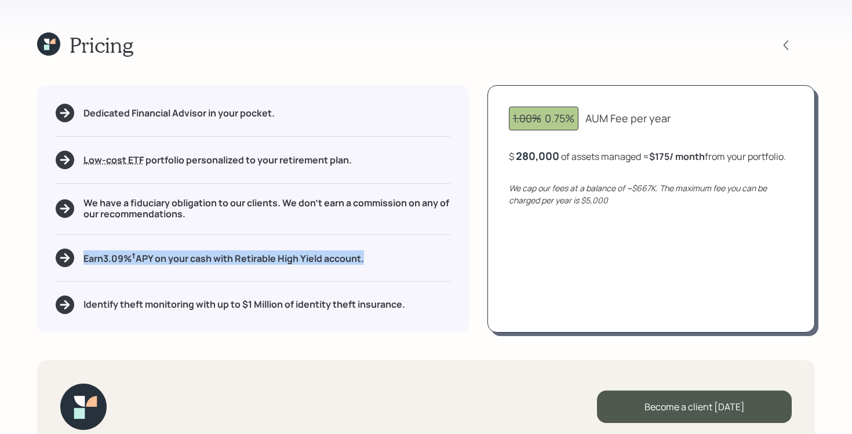
click at [119, 262] on h5 "Earn 3.09 % † APY on your cash with Retirable High Yield account." at bounding box center [223, 257] width 280 height 14
click at [333, 19] on div "Pricing Dedicated Financial Advisor in your pocket. Low-cost ETF Retirable uses…" at bounding box center [426, 217] width 852 height 434
click at [334, 44] on div "Pricing" at bounding box center [425, 44] width 777 height 25
